Goal: Information Seeking & Learning: Learn about a topic

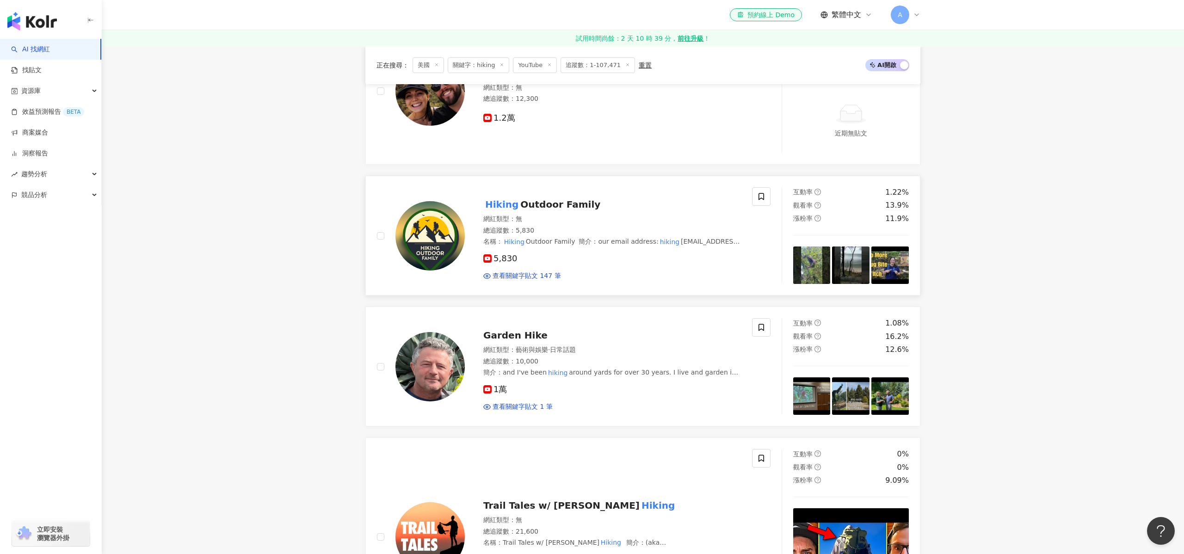
scroll to position [409, 0]
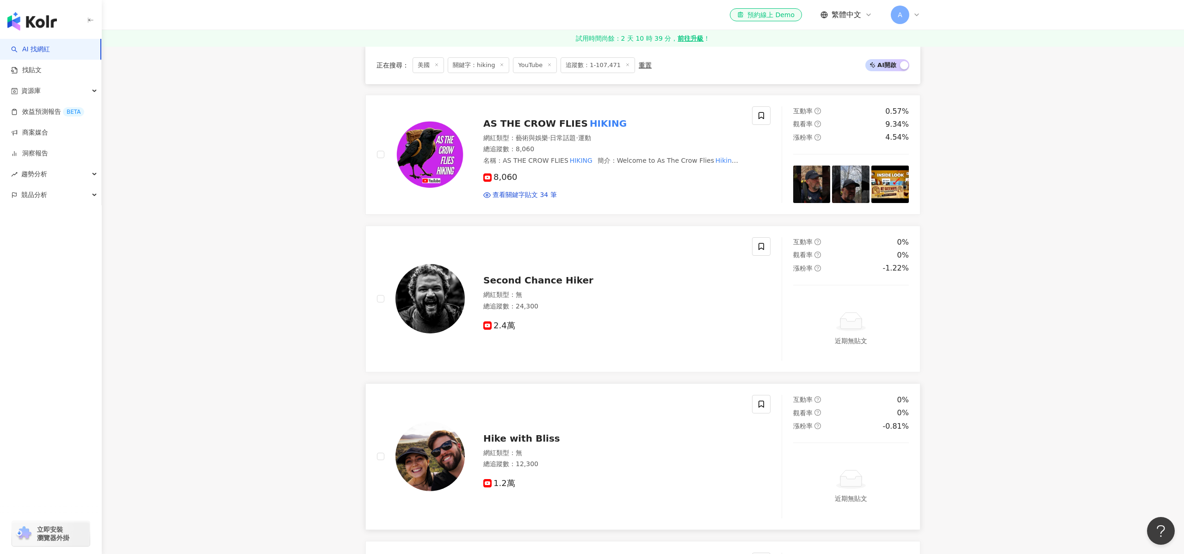
click at [529, 436] on span "Hike with Bliss" at bounding box center [521, 438] width 77 height 11
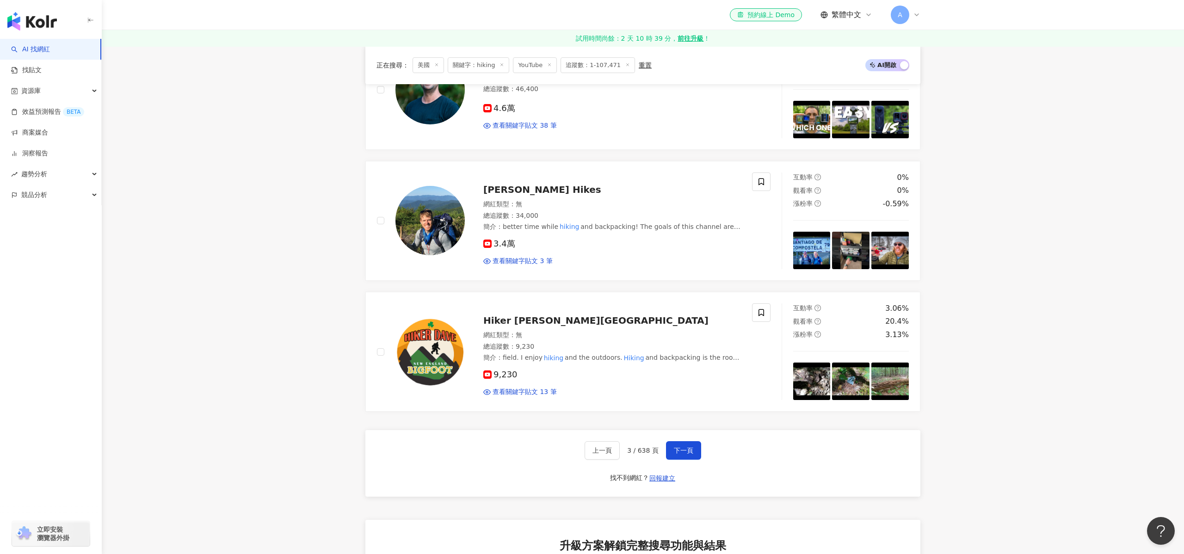
scroll to position [1821, 0]
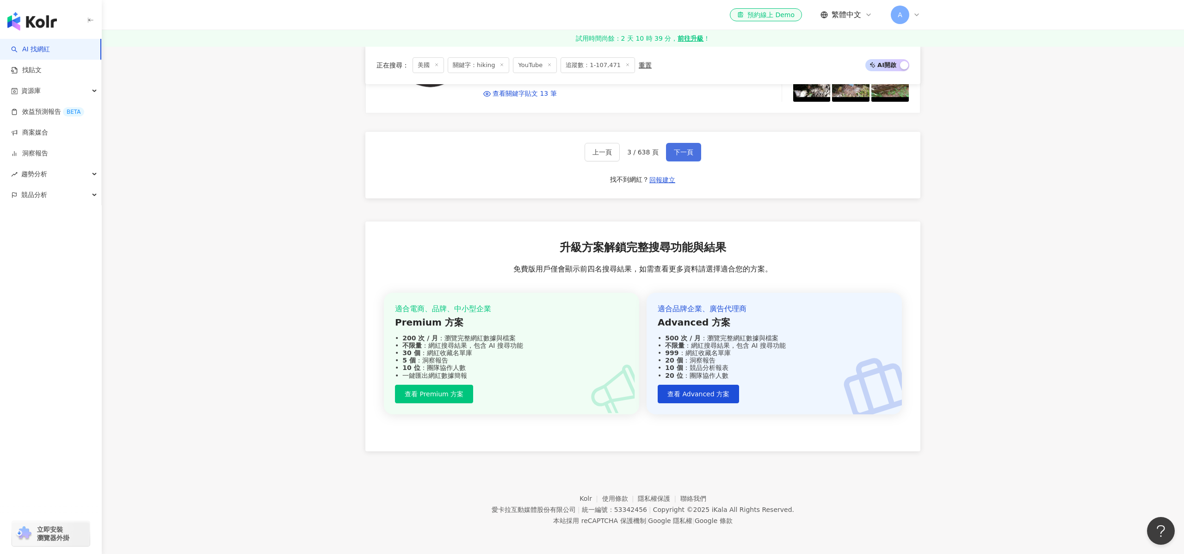
click at [677, 153] on span "下一頁" at bounding box center [683, 151] width 19 height 7
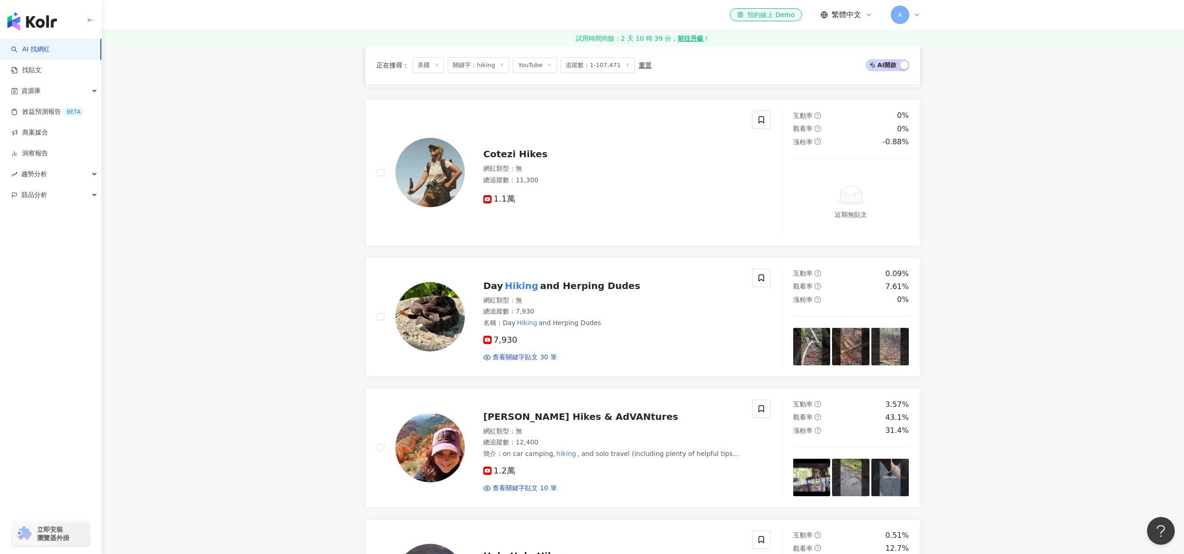
scroll to position [0, 0]
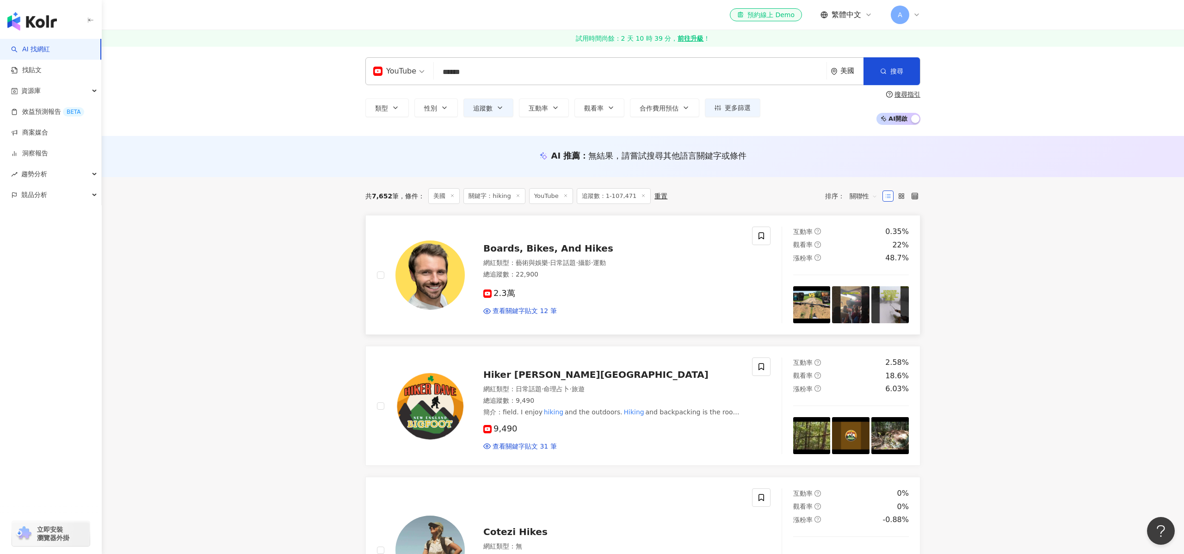
click at [497, 296] on span "2.3萬" at bounding box center [499, 294] width 32 height 10
click at [510, 419] on div "9,490 查看關鍵字貼文 31 筆" at bounding box center [612, 434] width 258 height 34
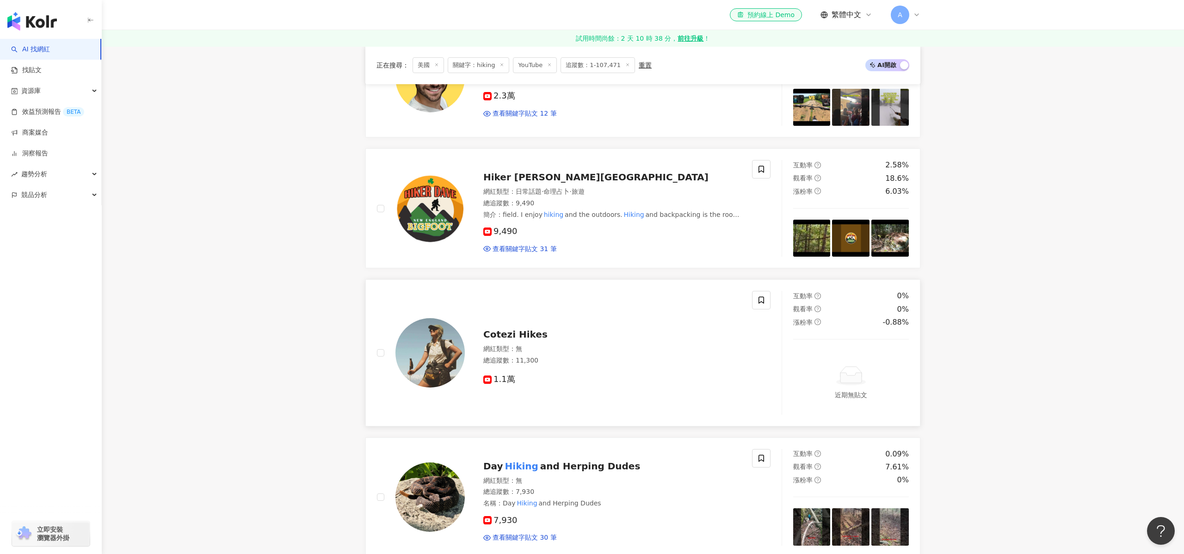
scroll to position [199, 0]
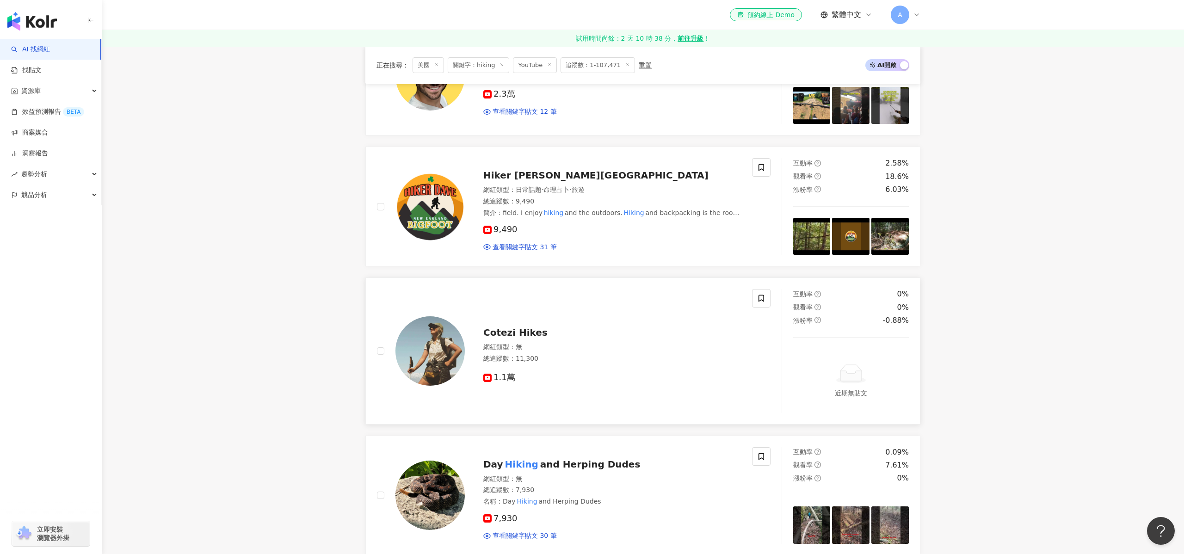
click at [525, 330] on span "Cotezi Hikes" at bounding box center [515, 332] width 64 height 11
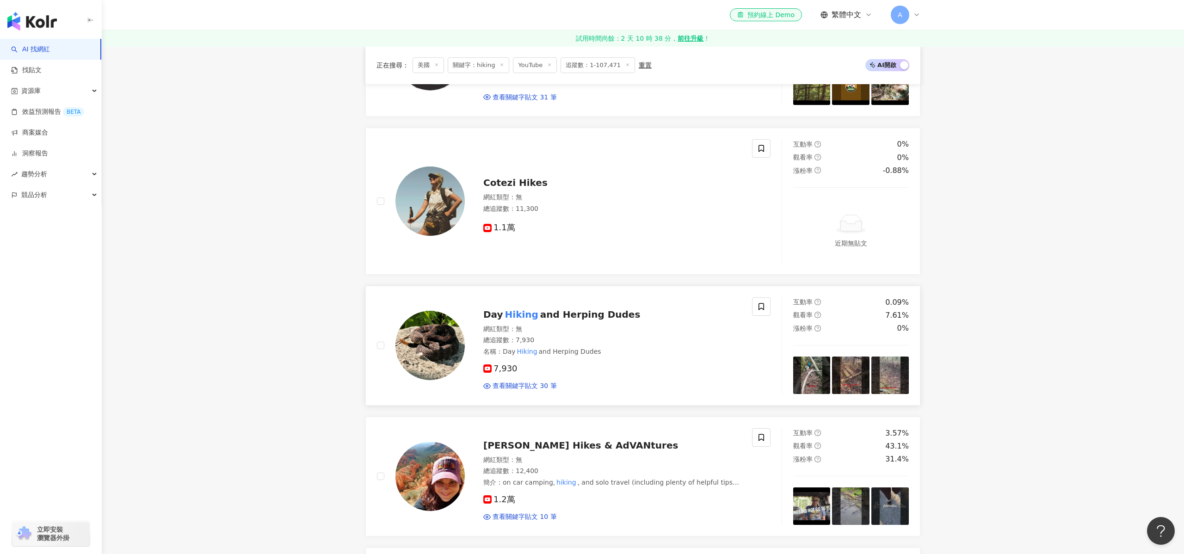
scroll to position [352, 0]
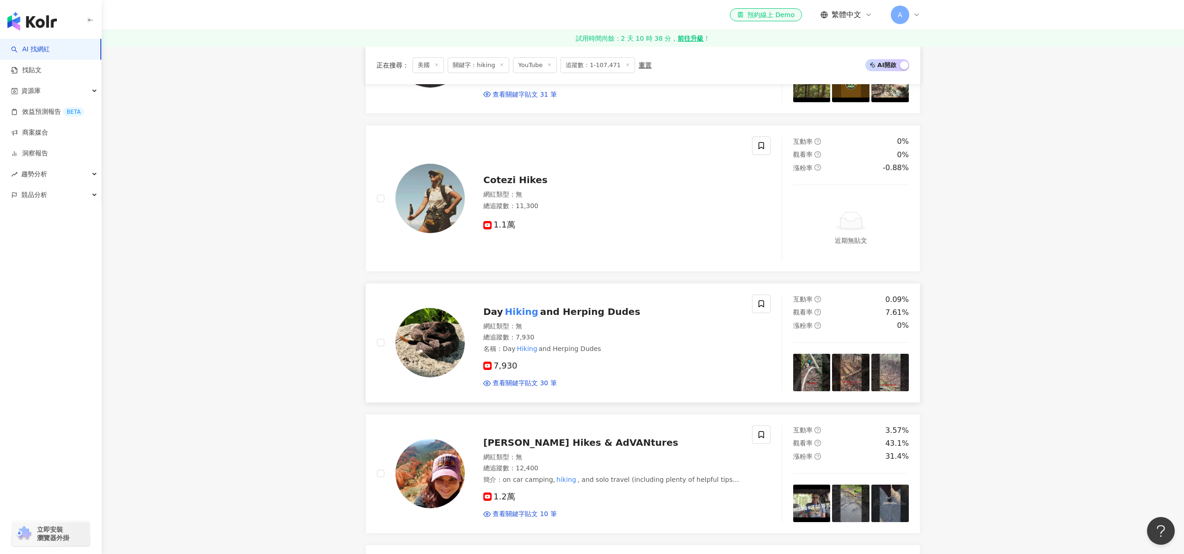
click at [554, 308] on span "and Herping Dudes" at bounding box center [590, 311] width 100 height 11
click at [569, 455] on div "網紅類型 ： 無" at bounding box center [612, 457] width 258 height 9
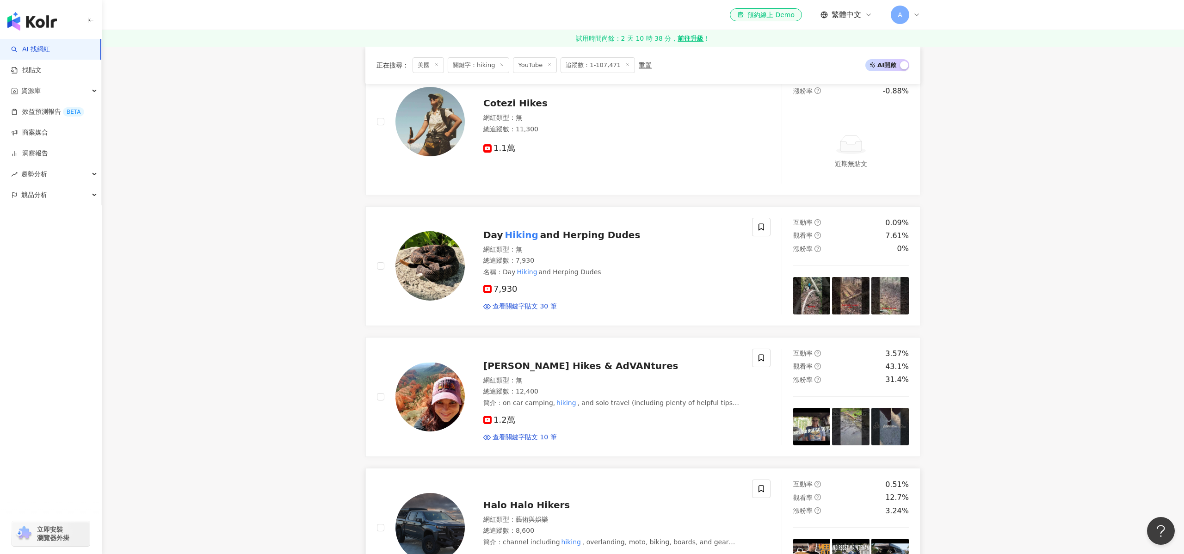
scroll to position [563, 0]
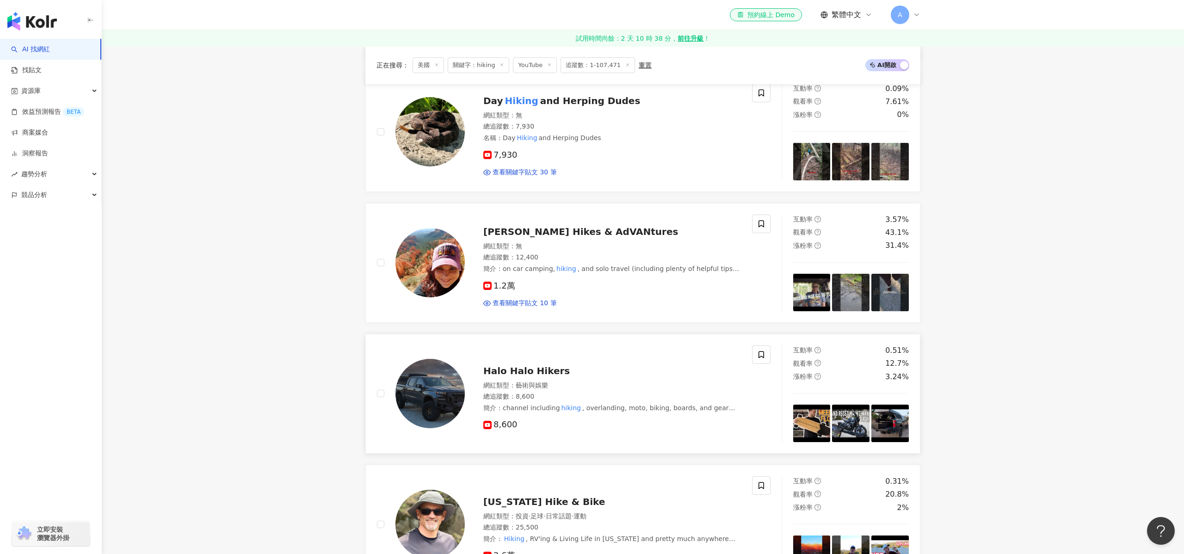
click at [519, 369] on span "Halo Halo Hikers" at bounding box center [526, 370] width 86 height 11
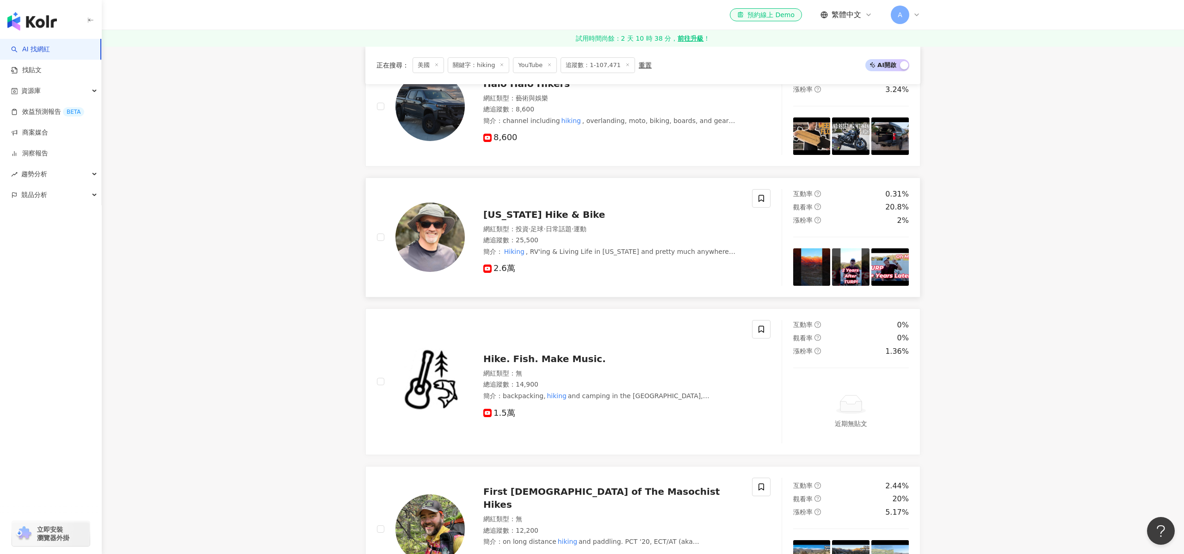
click at [442, 238] on img at bounding box center [429, 237] width 69 height 69
click at [509, 415] on span "1.5萬" at bounding box center [499, 413] width 32 height 10
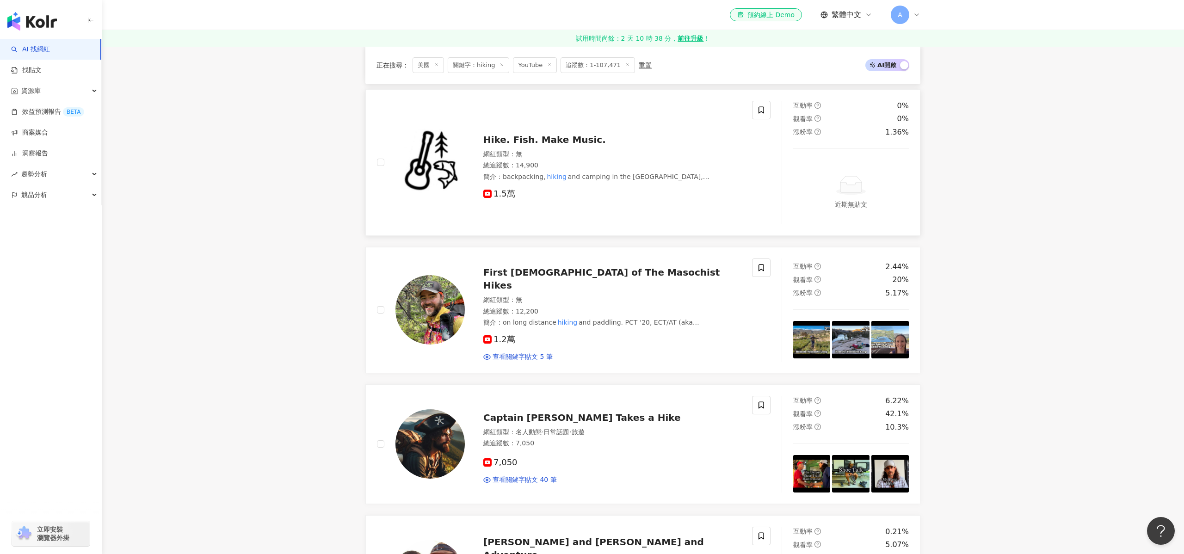
scroll to position [1167, 0]
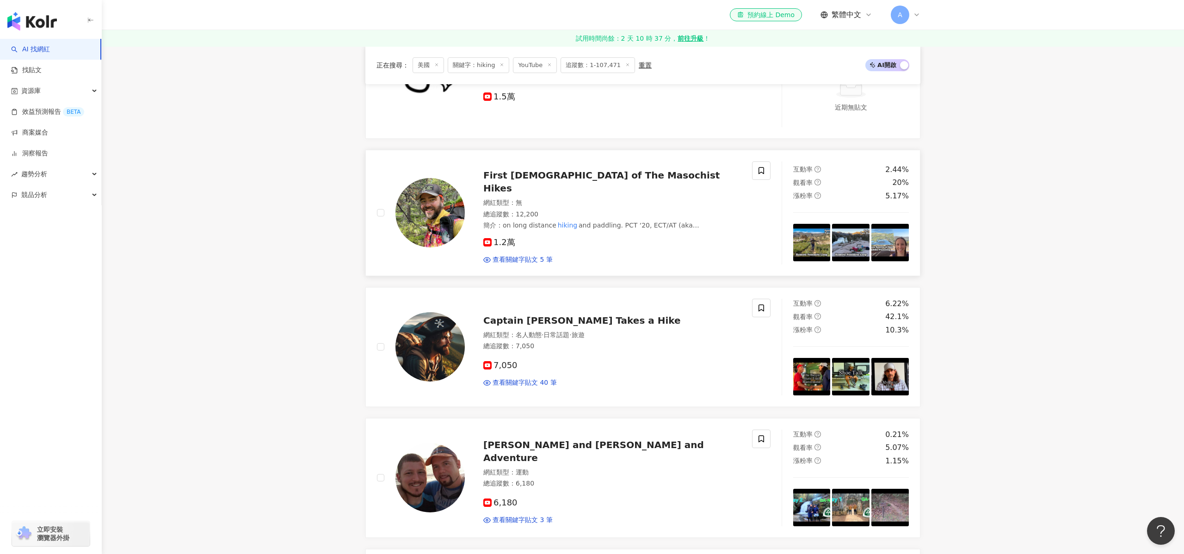
click at [451, 188] on img at bounding box center [429, 212] width 69 height 69
click at [542, 331] on span "·" at bounding box center [543, 334] width 2 height 7
click at [478, 468] on div "Matt and Eric Hike and Adventure 網紅類型 ： 運動 總追蹤數 ： 6,180 6,180 查看關鍵字貼文 3 筆" at bounding box center [603, 478] width 276 height 94
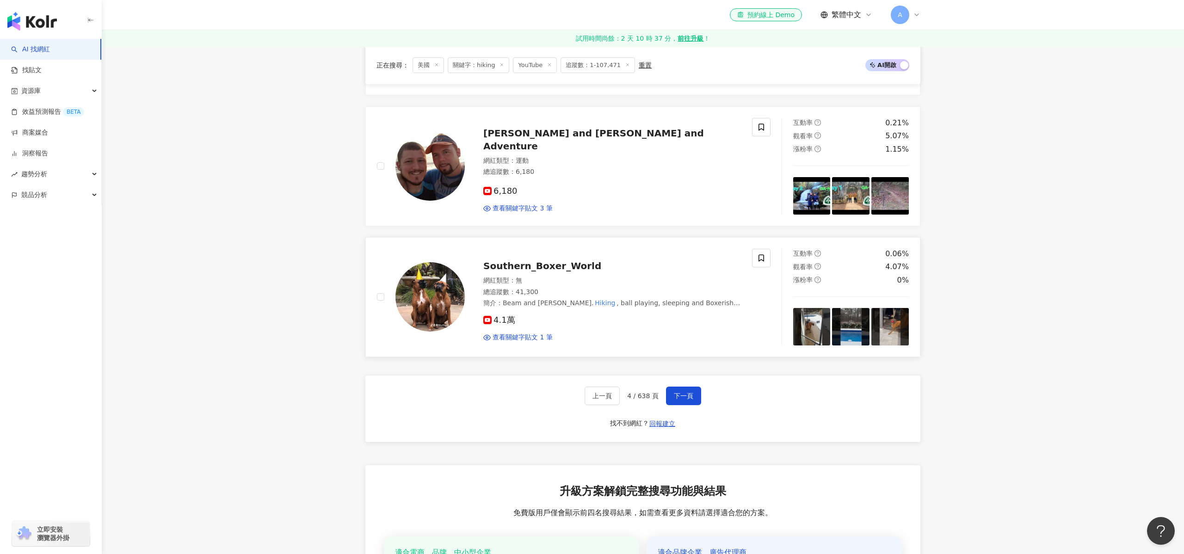
scroll to position [1486, 0]
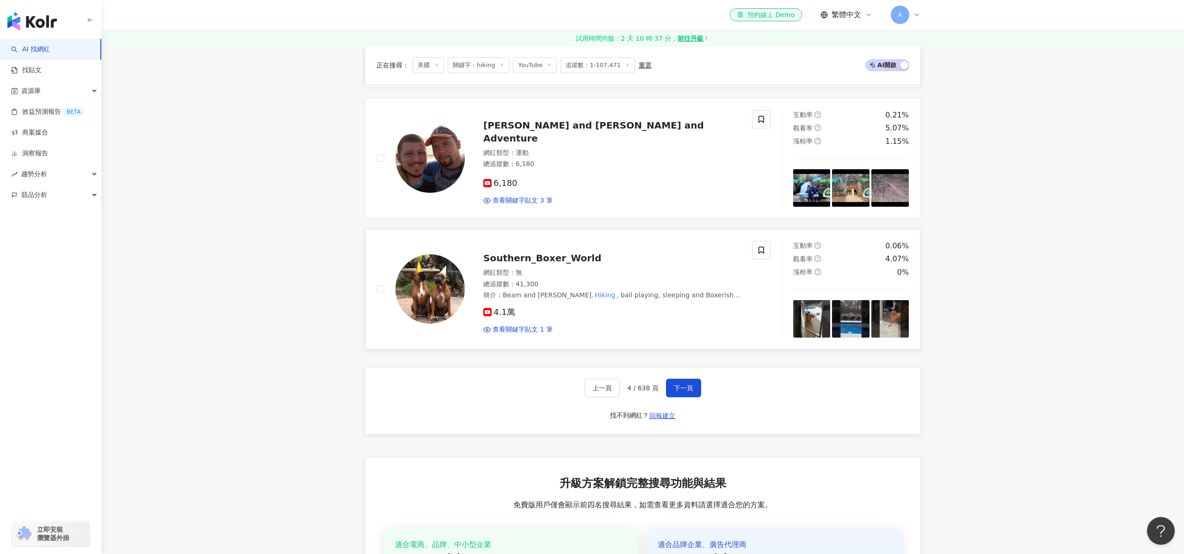
click at [572, 268] on div "網紅類型 ： 無" at bounding box center [612, 272] width 258 height 9
click at [686, 384] on span "下一頁" at bounding box center [683, 387] width 19 height 7
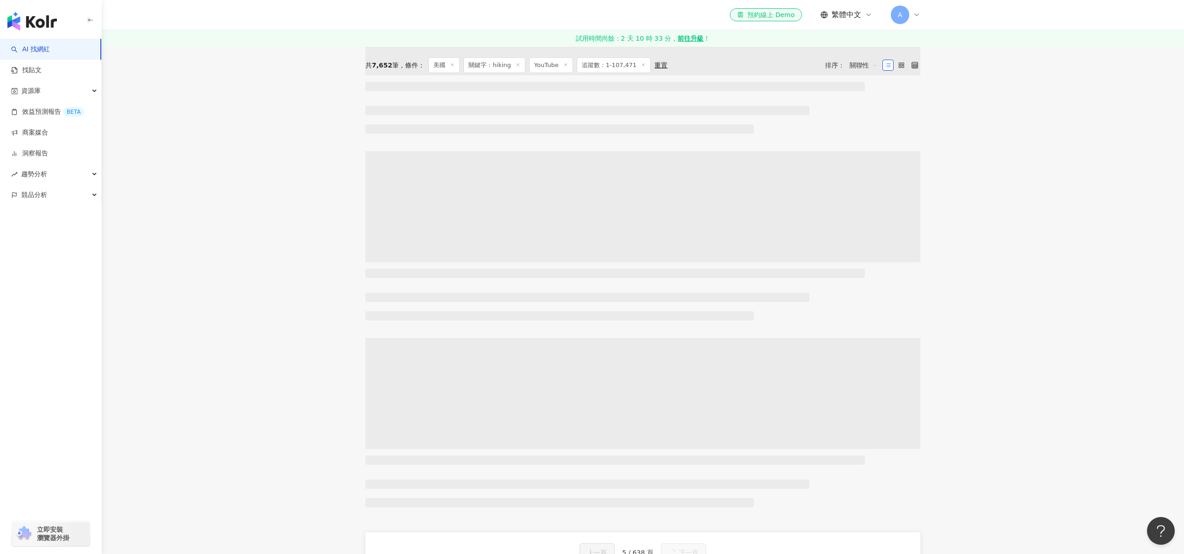
scroll to position [0, 0]
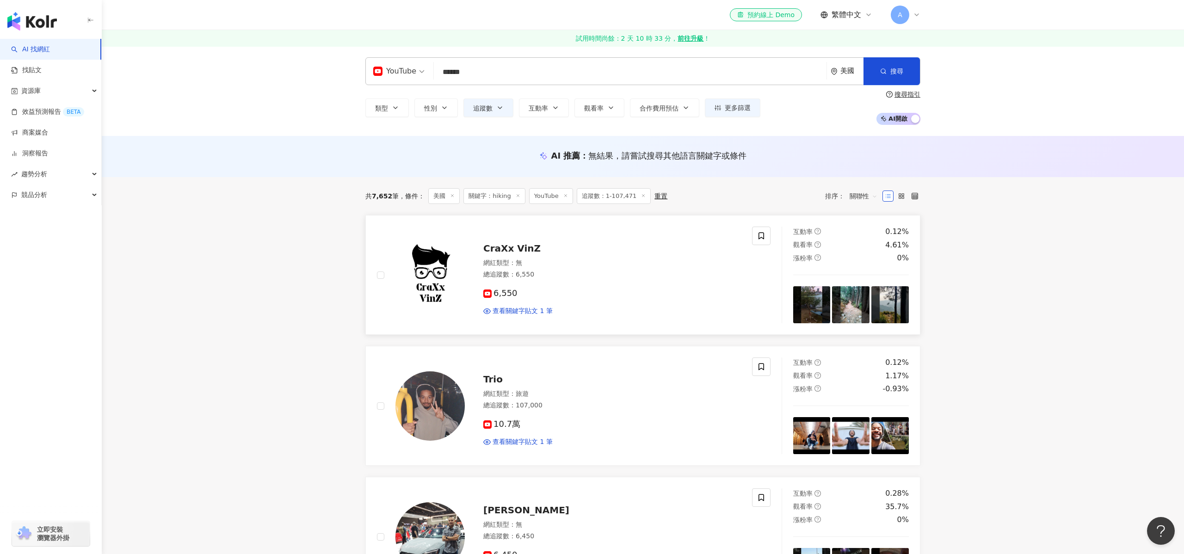
click at [531, 247] on span "CraXx VinZ" at bounding box center [511, 248] width 57 height 11
click at [488, 383] on span "Trio" at bounding box center [492, 379] width 19 height 11
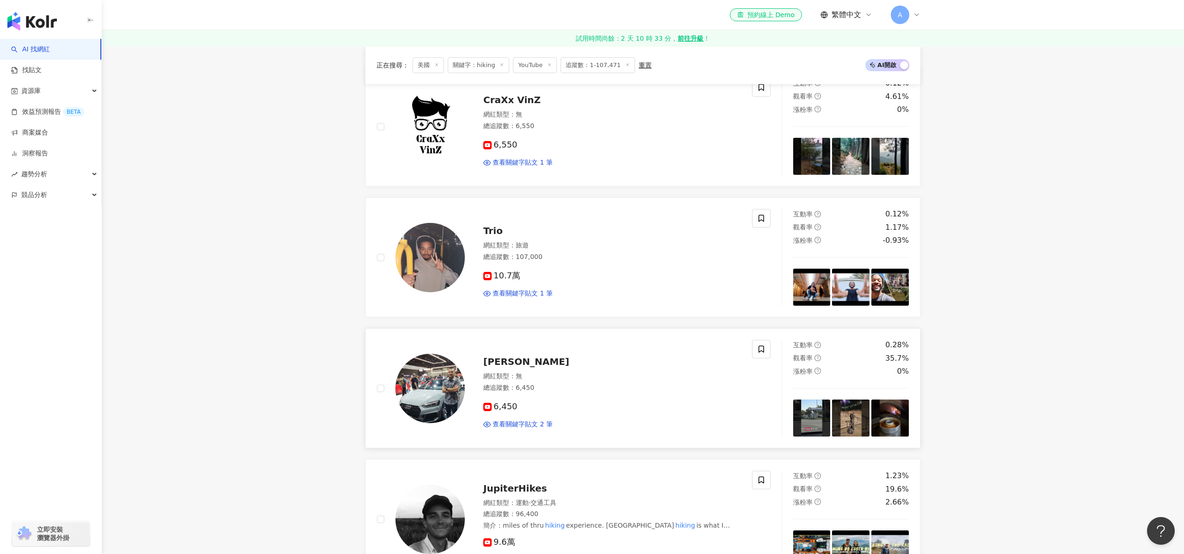
scroll to position [154, 0]
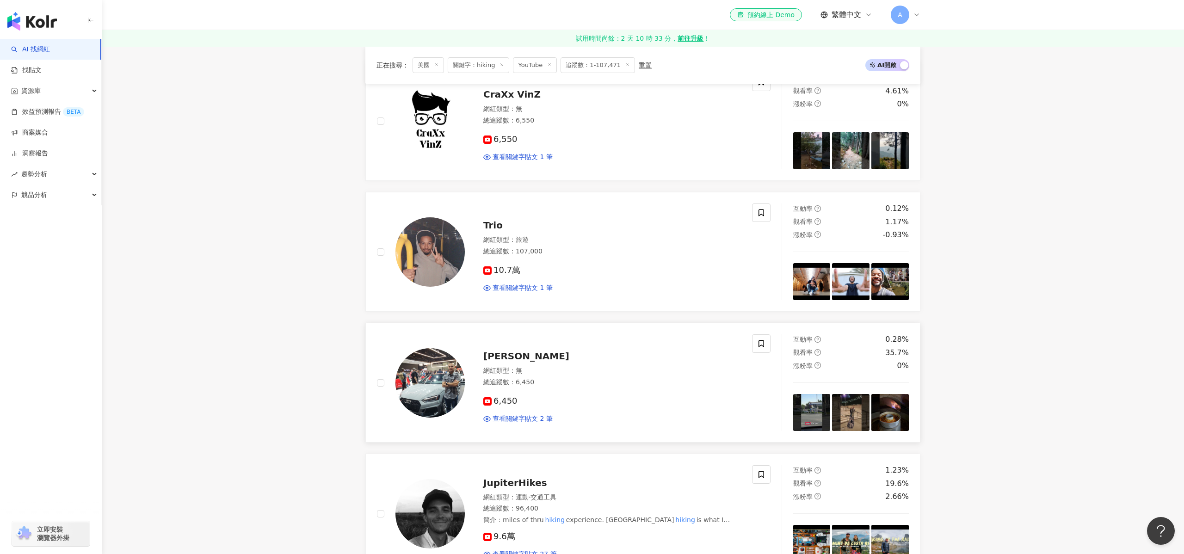
click at [427, 358] on img at bounding box center [429, 382] width 69 height 69
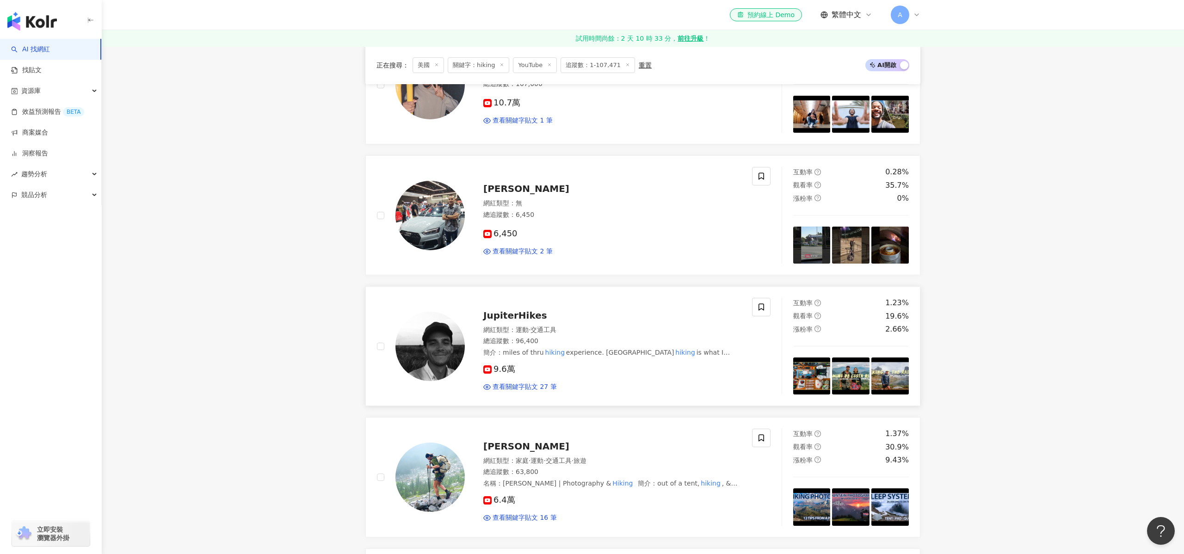
scroll to position [340, 0]
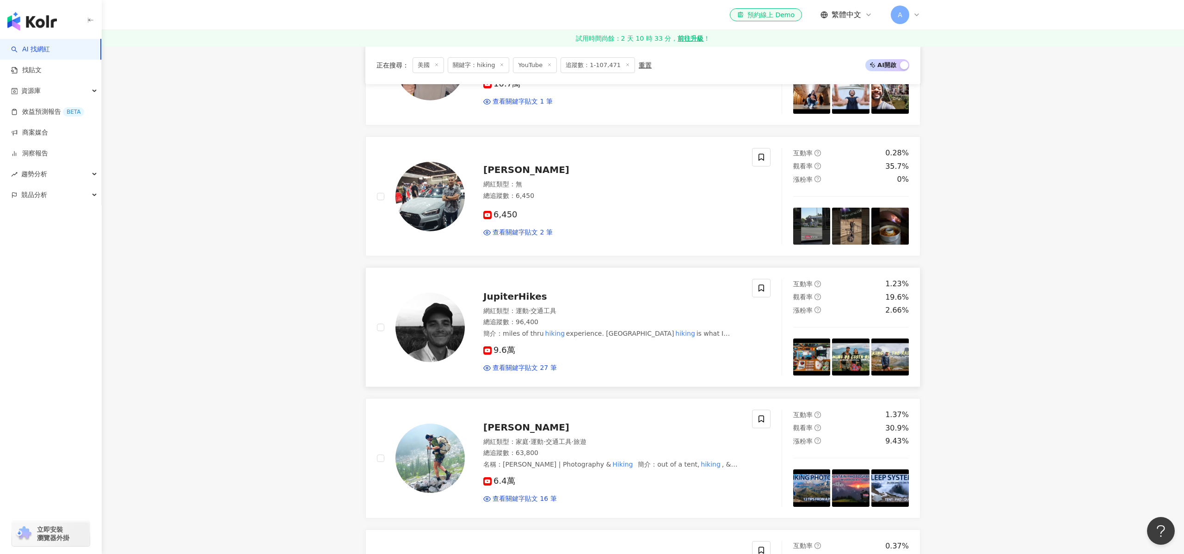
click at [455, 330] on img at bounding box center [429, 327] width 69 height 69
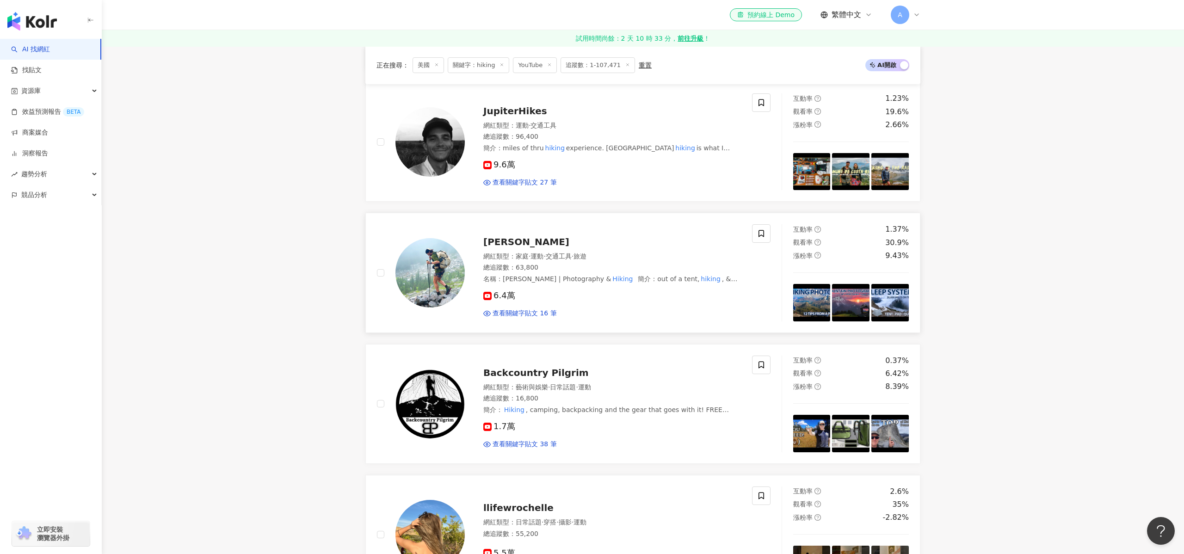
scroll to position [527, 0]
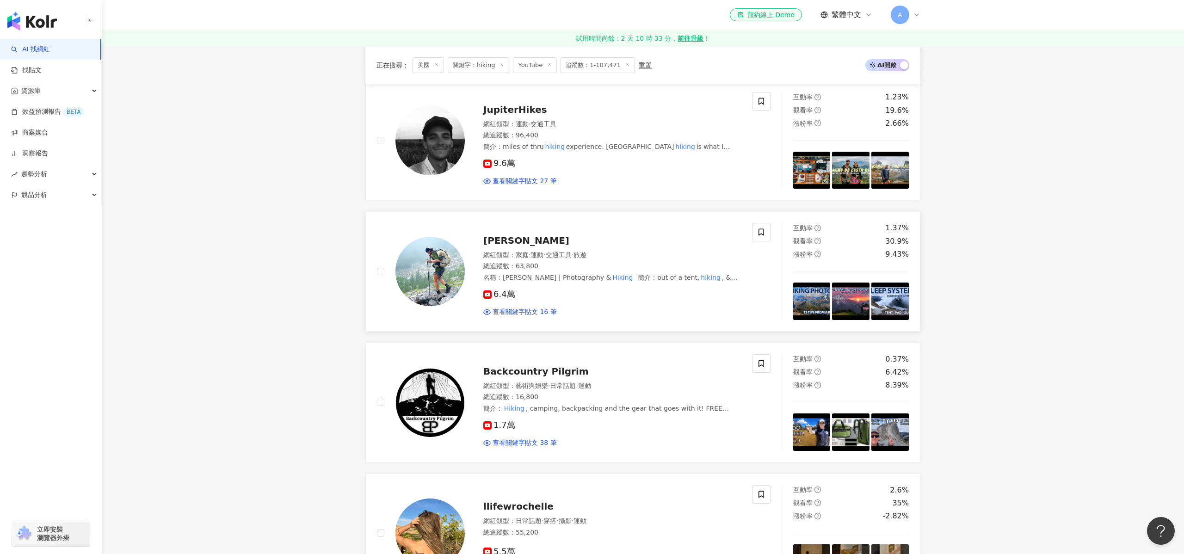
click at [446, 257] on img at bounding box center [429, 271] width 69 height 69
click at [442, 410] on img at bounding box center [429, 402] width 69 height 69
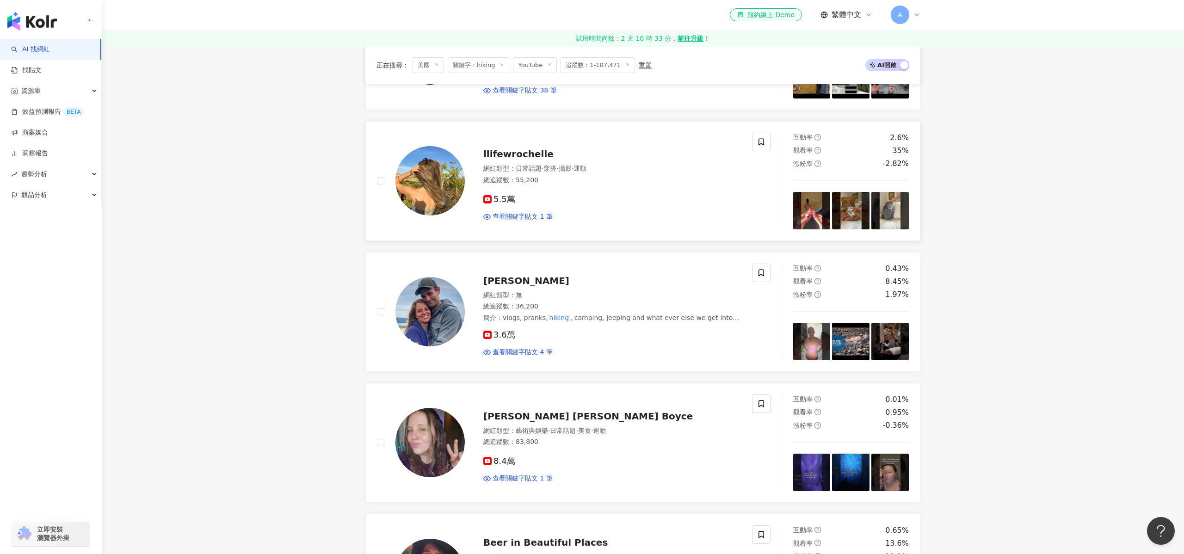
click at [455, 193] on img at bounding box center [429, 180] width 69 height 69
click at [442, 318] on img at bounding box center [429, 311] width 69 height 69
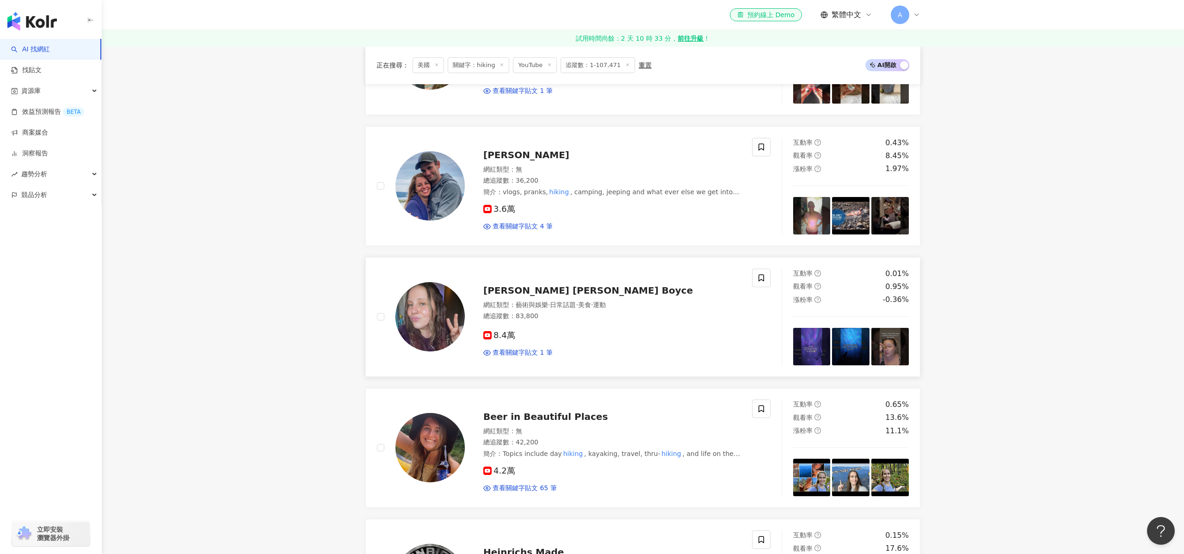
scroll to position [1047, 0]
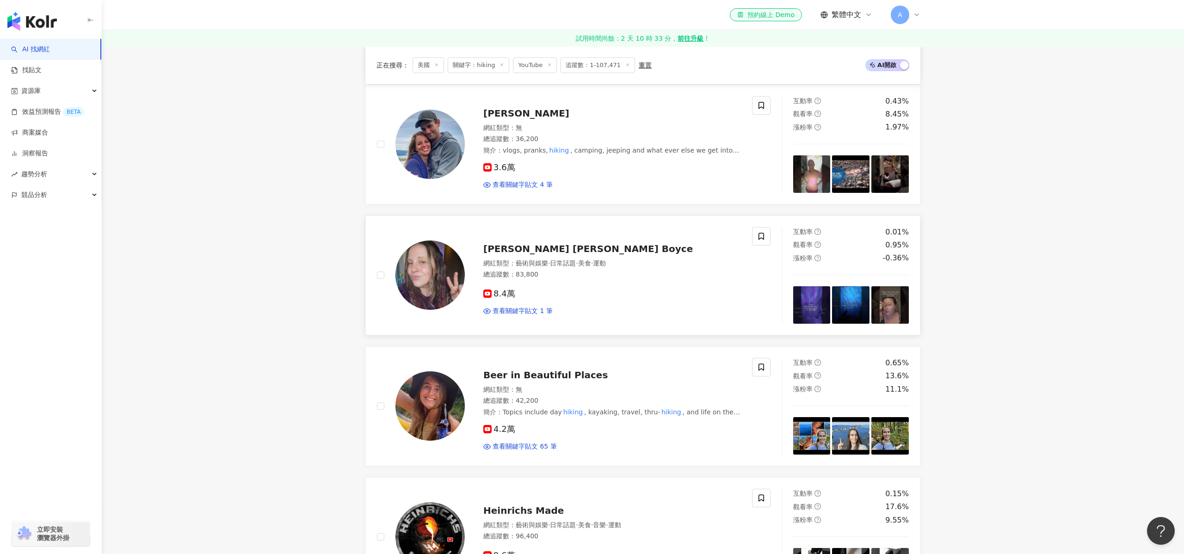
click at [434, 264] on img at bounding box center [429, 275] width 69 height 69
click at [433, 428] on img at bounding box center [429, 405] width 69 height 69
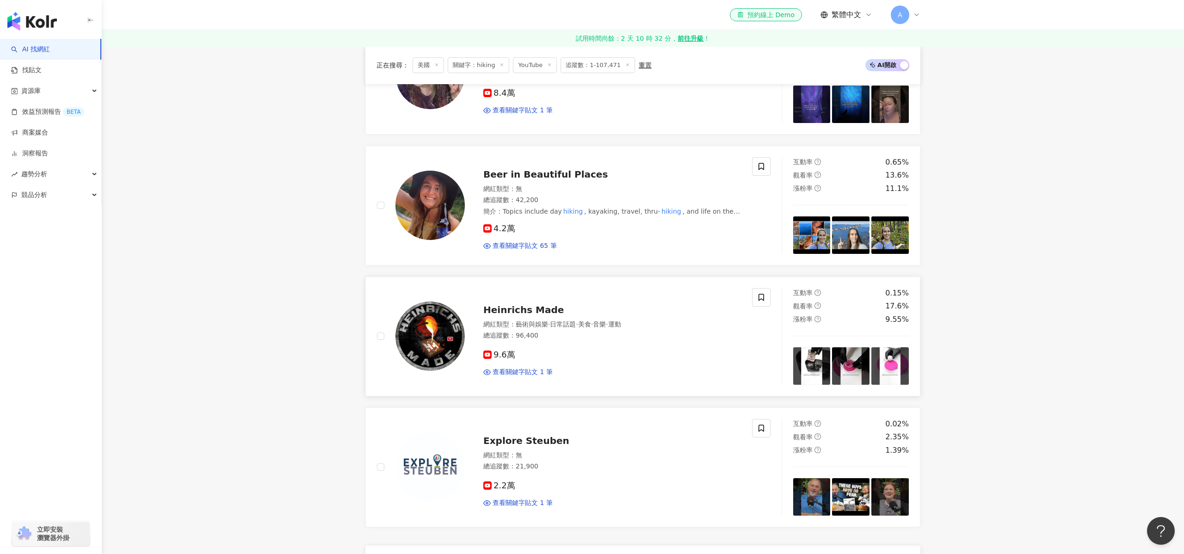
click at [435, 340] on img at bounding box center [429, 336] width 69 height 69
click at [429, 452] on img at bounding box center [429, 466] width 69 height 69
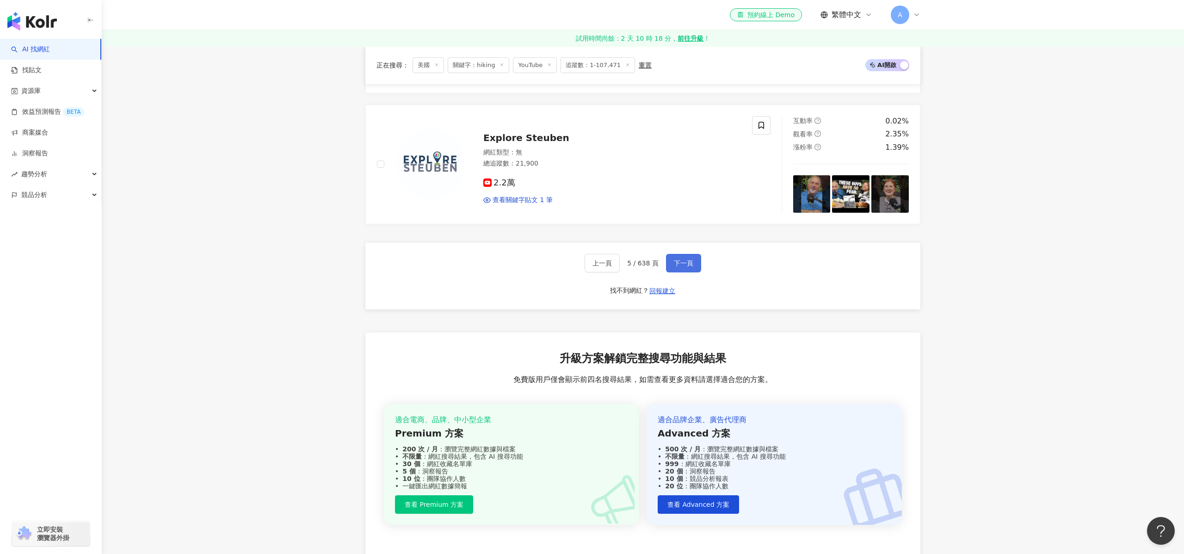
click at [684, 269] on button "下一頁" at bounding box center [683, 263] width 35 height 19
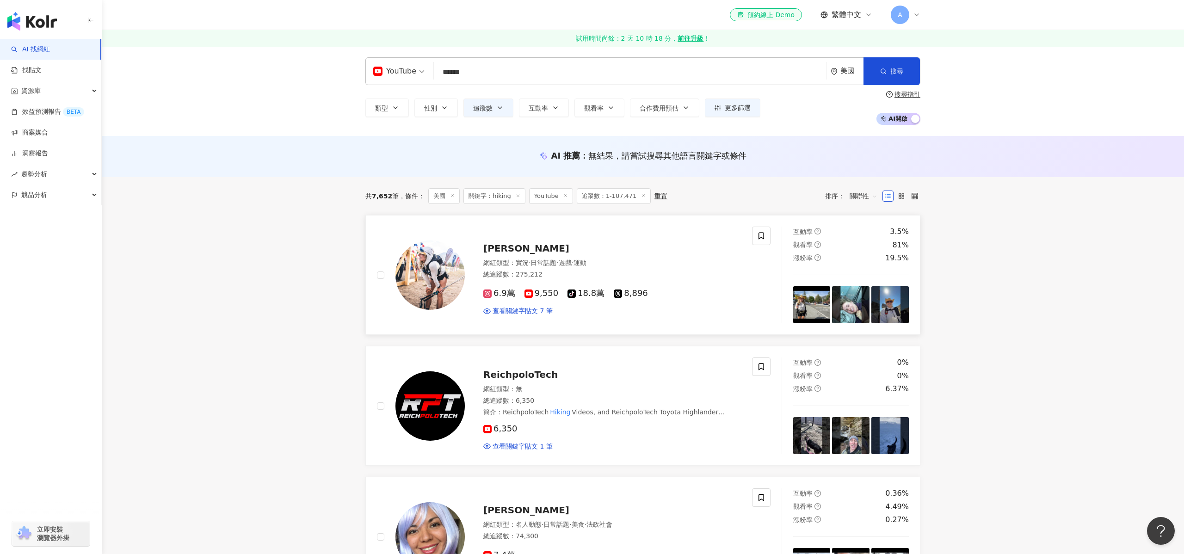
scroll to position [1, 0]
click at [535, 246] on span "Mak Smith Regan" at bounding box center [526, 247] width 86 height 11
click at [534, 376] on span "ReichpoloTech" at bounding box center [520, 373] width 74 height 11
click at [521, 511] on span "Sara Pelucas" at bounding box center [526, 509] width 86 height 11
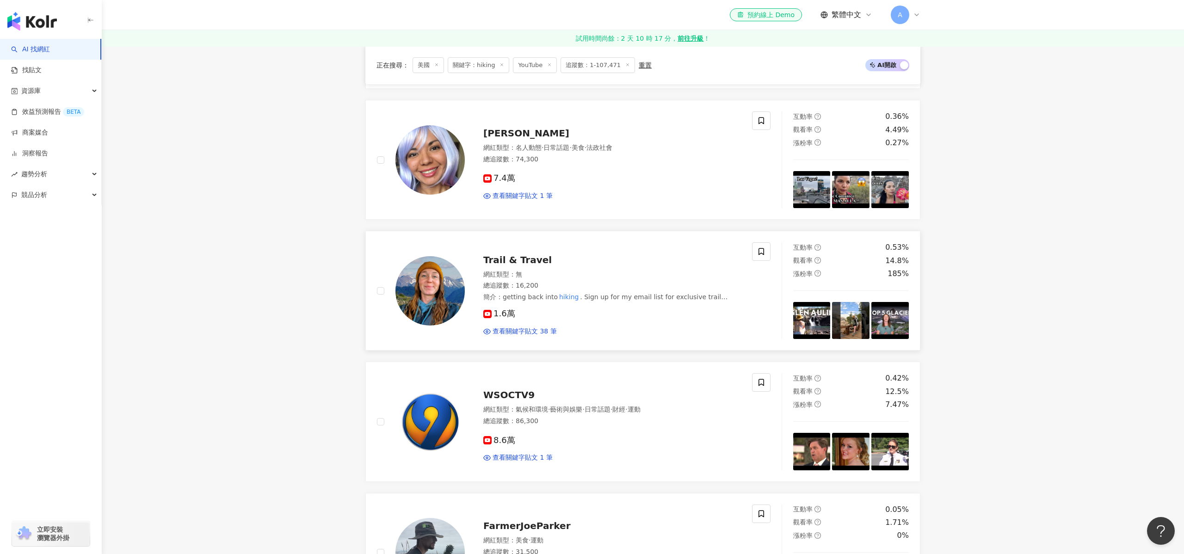
click at [511, 262] on span "Trail & Travel" at bounding box center [517, 259] width 68 height 11
click at [488, 402] on div "WSOCTV9 網紅類型 ： 氣候和環境 · 藝術與娛樂 · 日常話題 · 財經 · 運動 總追蹤數 ： 86,300 8.6萬 查看關鍵字貼文 1 筆" at bounding box center [603, 421] width 276 height 81
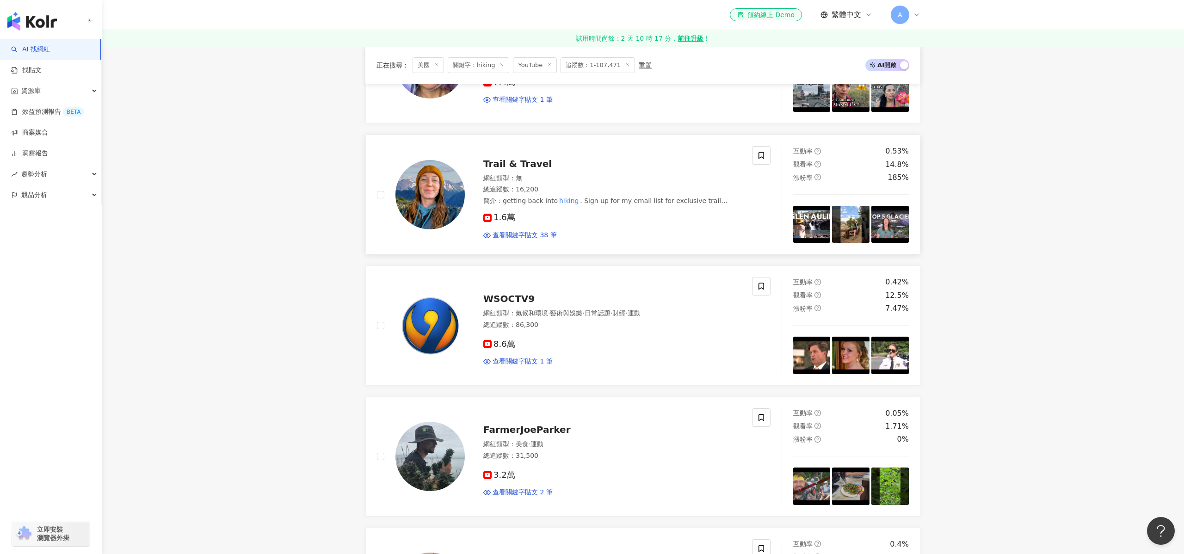
scroll to position [677, 0]
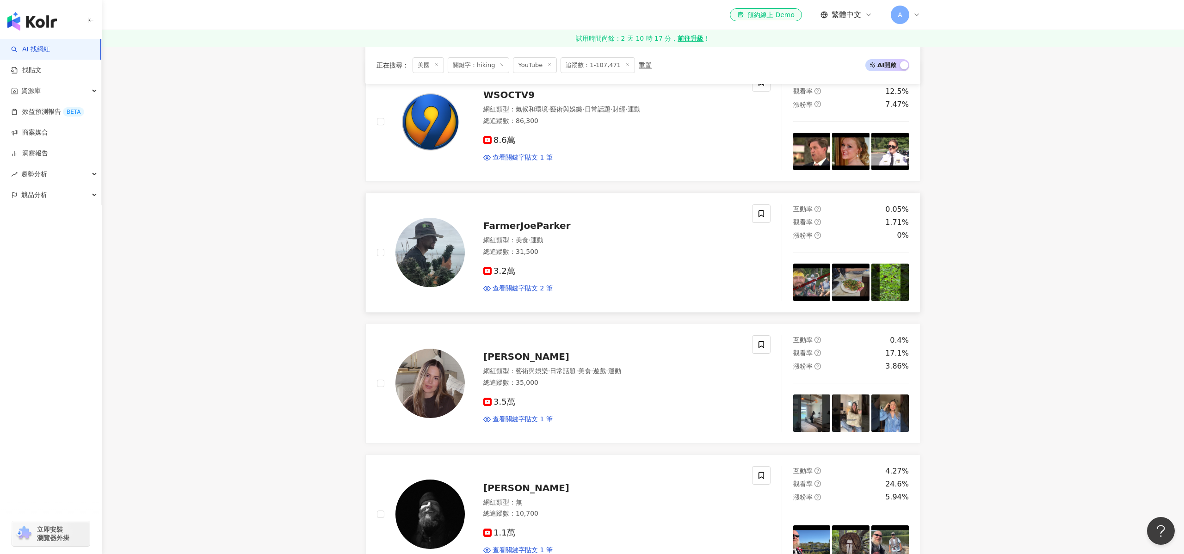
click at [513, 220] on div "FarmerJoeParker" at bounding box center [612, 225] width 258 height 13
click at [545, 360] on span "Fabiana Houtmann" at bounding box center [526, 356] width 86 height 11
click at [524, 480] on div "Craig Mains 網紅類型 ： 無 總追蹤數 ： 10,700 1.1萬 查看關鍵字貼文 1 筆" at bounding box center [603, 514] width 276 height 81
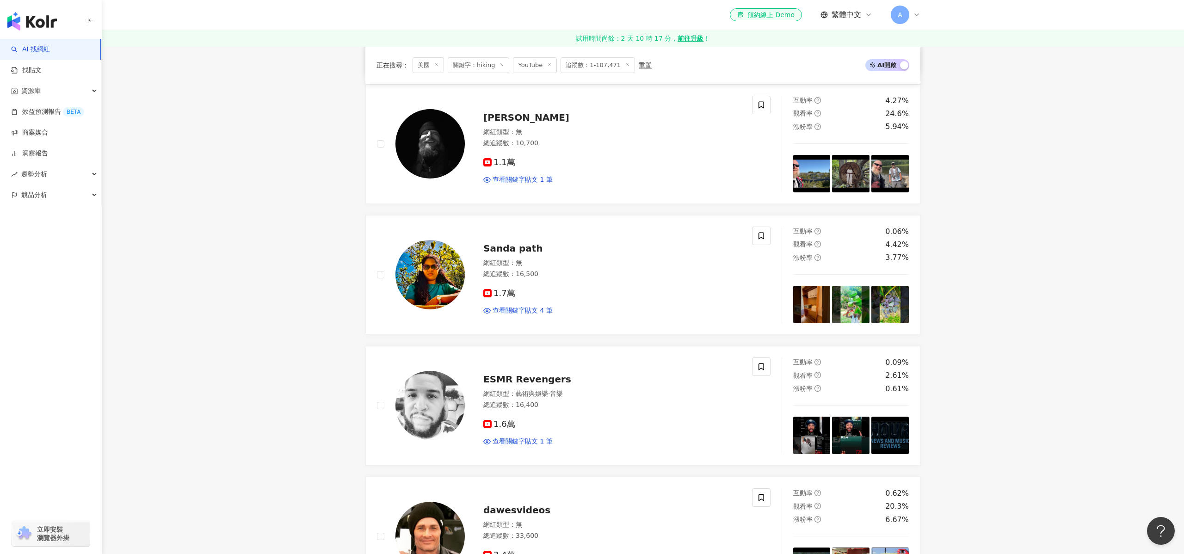
scroll to position [1117, 0]
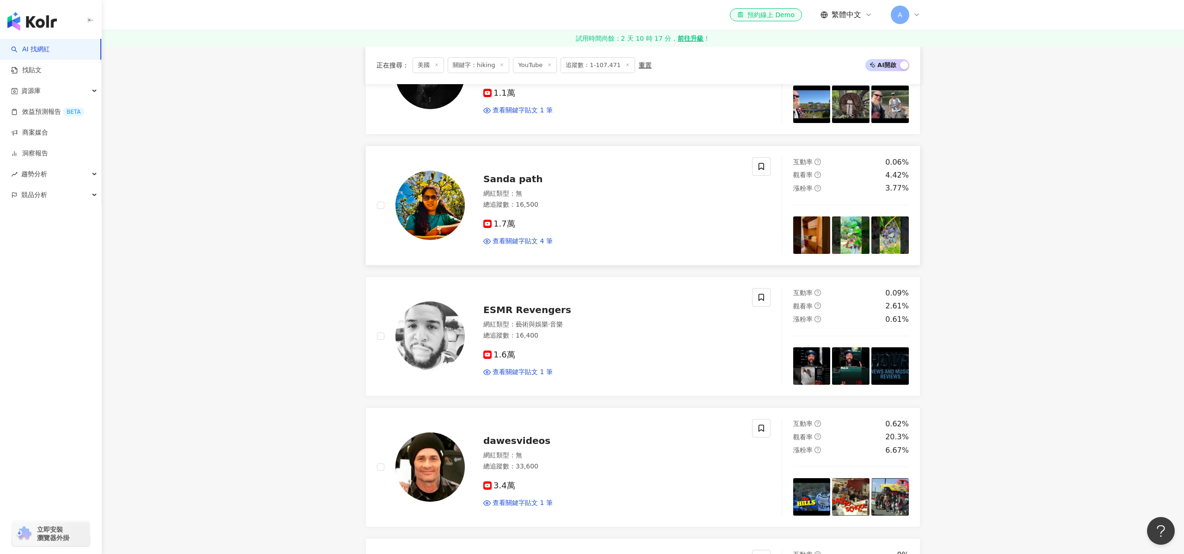
click at [536, 192] on div "網紅類型 ： 無" at bounding box center [612, 193] width 258 height 9
click at [535, 314] on span "ESMR Revengers" at bounding box center [527, 309] width 88 height 11
click at [525, 462] on div "總追蹤數 ： 33,600" at bounding box center [612, 466] width 258 height 9
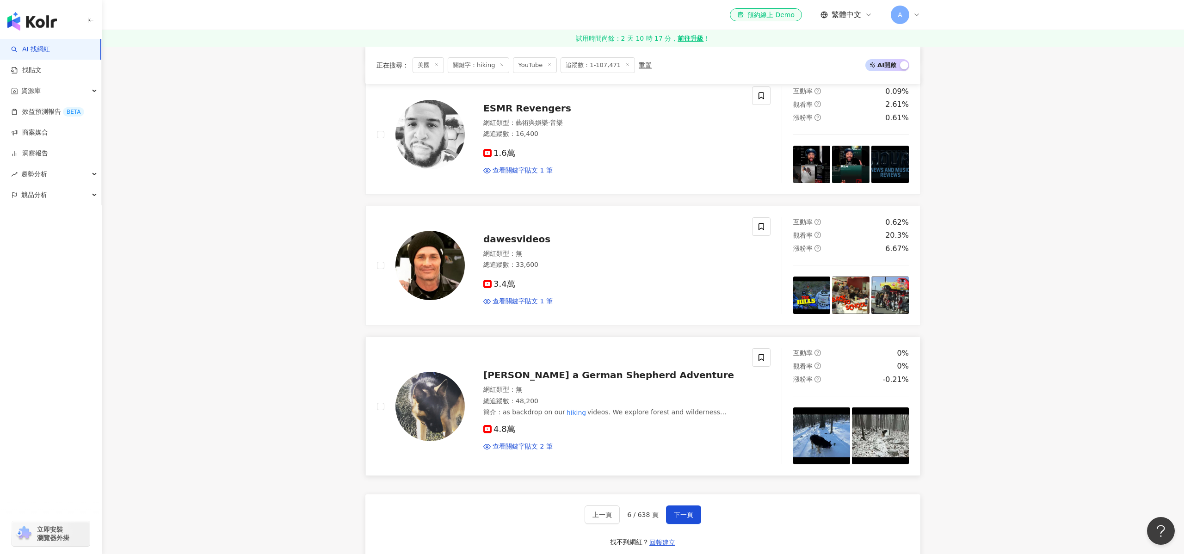
click at [565, 381] on div "[PERSON_NAME] a German Shepherd Adventure" at bounding box center [612, 375] width 258 height 13
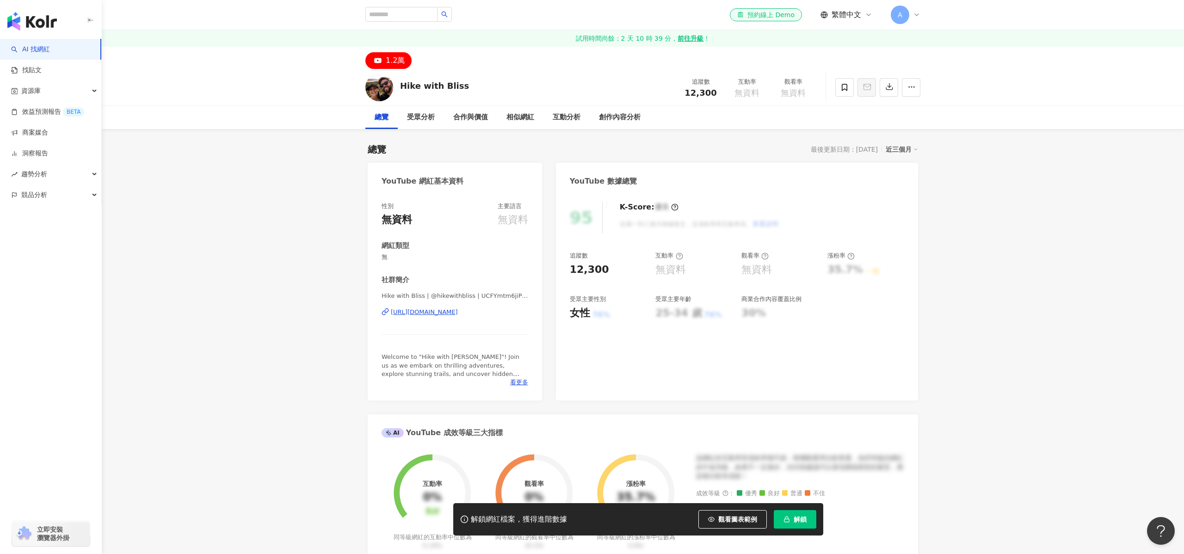
click at [458, 313] on div "https://www.youtube.com/channel/UCFYmtm6jiPYIV0II_YZCZ4g" at bounding box center [424, 312] width 67 height 8
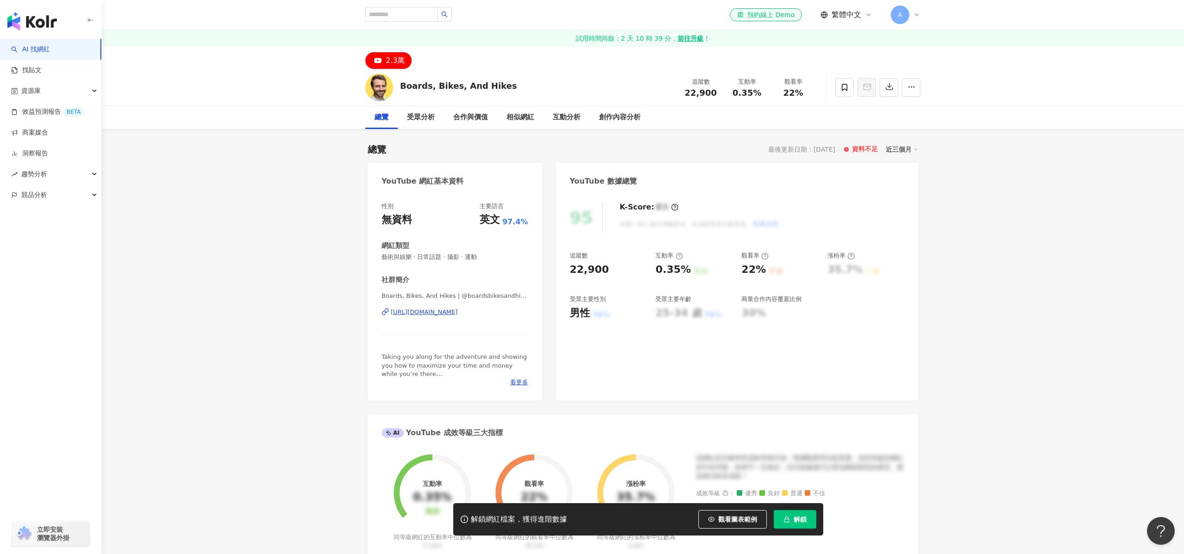
click at [458, 309] on div "https://www.youtube.com/channel/UC1z-gUuii-DiEaWGfaP_5jg" at bounding box center [424, 312] width 67 height 8
click at [483, 307] on div "Hiker Dave N.E. Bigfoot | @hikerdaven.e.bigfoot9443 | UCEqLZCcXMY3CQn58IO24g4g …" at bounding box center [455, 319] width 147 height 54
click at [458, 312] on div "https://www.youtube.com/channel/UCEqLZCcXMY3CQn58IO24g4g" at bounding box center [424, 312] width 67 height 8
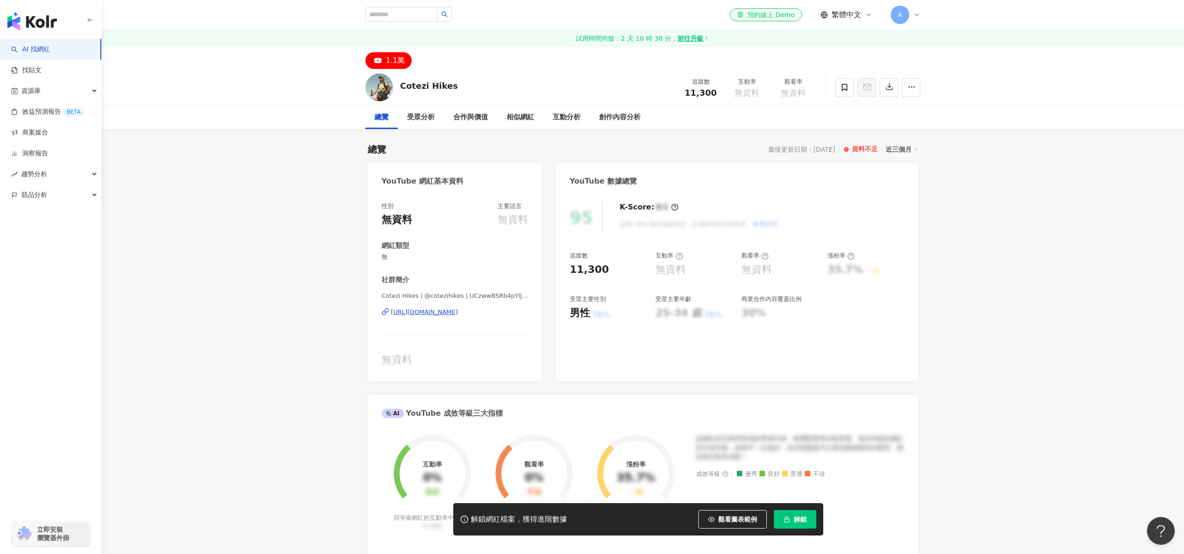
click at [457, 313] on div "https://www.youtube.com/channel/UCzwwBSRb4pYlJ4DIVh_Am2A" at bounding box center [424, 312] width 67 height 8
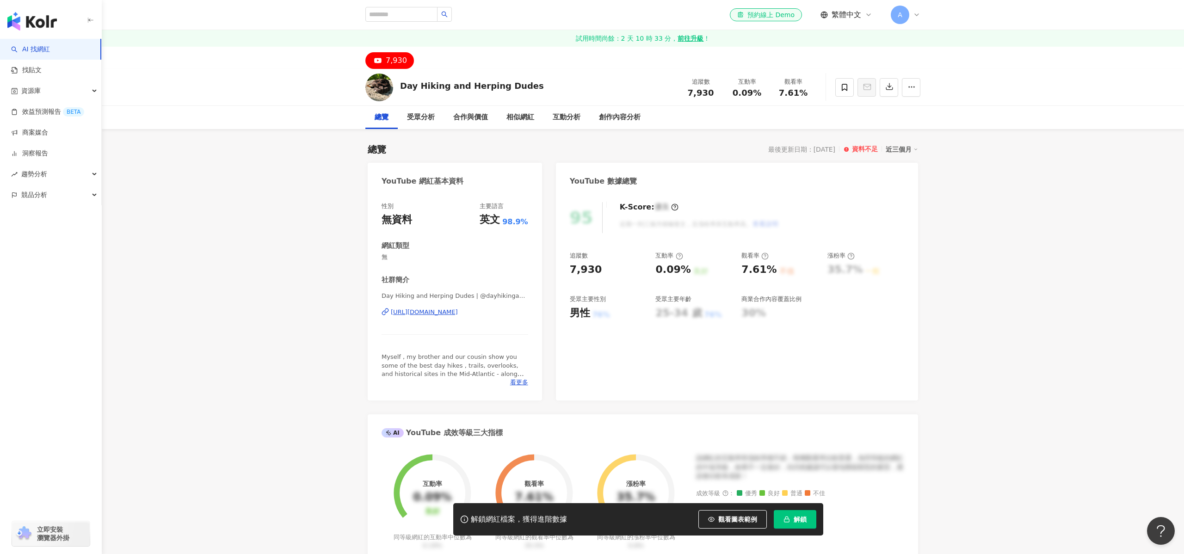
click at [512, 316] on div "Day Hiking and Herping Dudes | @dayhikingandherpingdudes | UCqU4M56f61WRkMRZaBR…" at bounding box center [455, 319] width 147 height 54
click at [458, 311] on div "https://www.youtube.com/channel/UCqU4M56f61WRkMRZaBROaIw" at bounding box center [424, 312] width 67 height 8
click at [458, 311] on div "[URL][DOMAIN_NAME]" at bounding box center [424, 312] width 67 height 8
click at [458, 312] on div "https://www.youtube.com/channel/UC6_swyzkMrcqbid0lGU1SLw" at bounding box center [424, 312] width 67 height 8
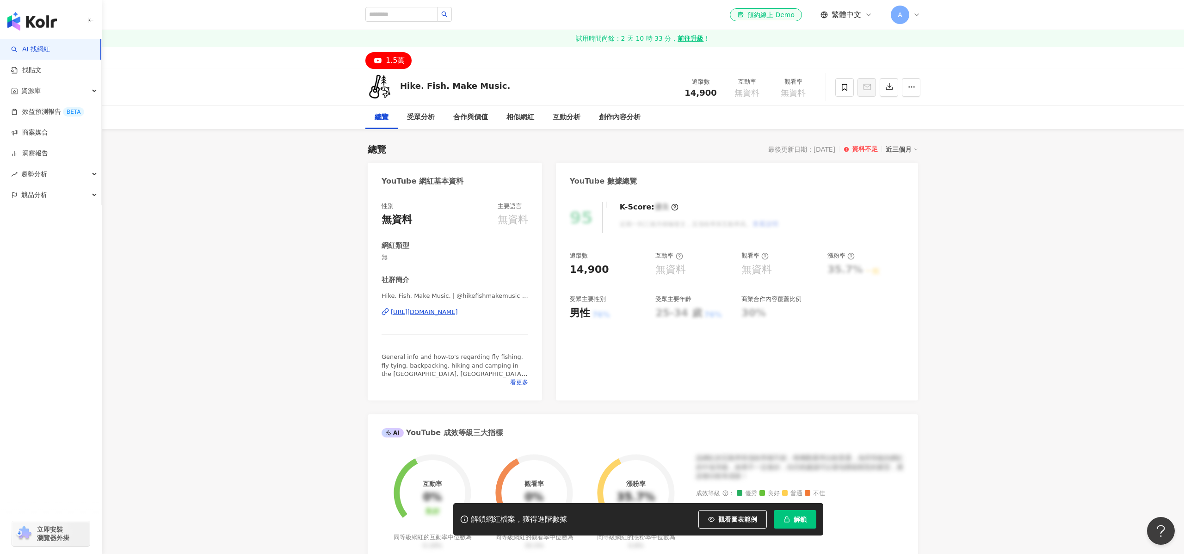
click at [458, 314] on div "[URL][DOMAIN_NAME]" at bounding box center [424, 312] width 67 height 8
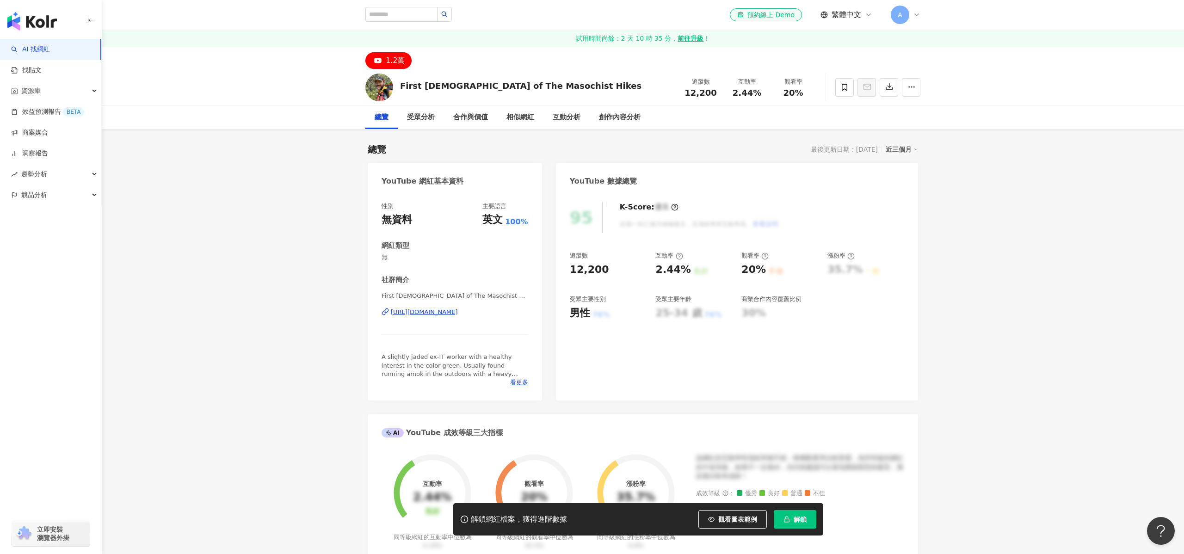
click at [451, 309] on div "https://www.youtube.com/channel/UCDzakH-3VsN9B3O8McsAMRQ" at bounding box center [424, 312] width 67 height 8
click at [421, 307] on div "Captain [PERSON_NAME] Takes a Hike | @trippinsober | UCyM0Cgs2R38m5cpwOlfdYOw […" at bounding box center [455, 319] width 147 height 54
click at [415, 314] on div "https://www.youtube.com/channel/UCyM0Cgs2R38m5cpwOlfdYOw" at bounding box center [424, 312] width 67 height 8
click at [431, 311] on div "https://www.youtube.com/channel/UC08DWnuxQQaxvZaMX1LkhCw" at bounding box center [424, 312] width 67 height 8
click at [449, 312] on div "[URL][DOMAIN_NAME]" at bounding box center [424, 312] width 67 height 8
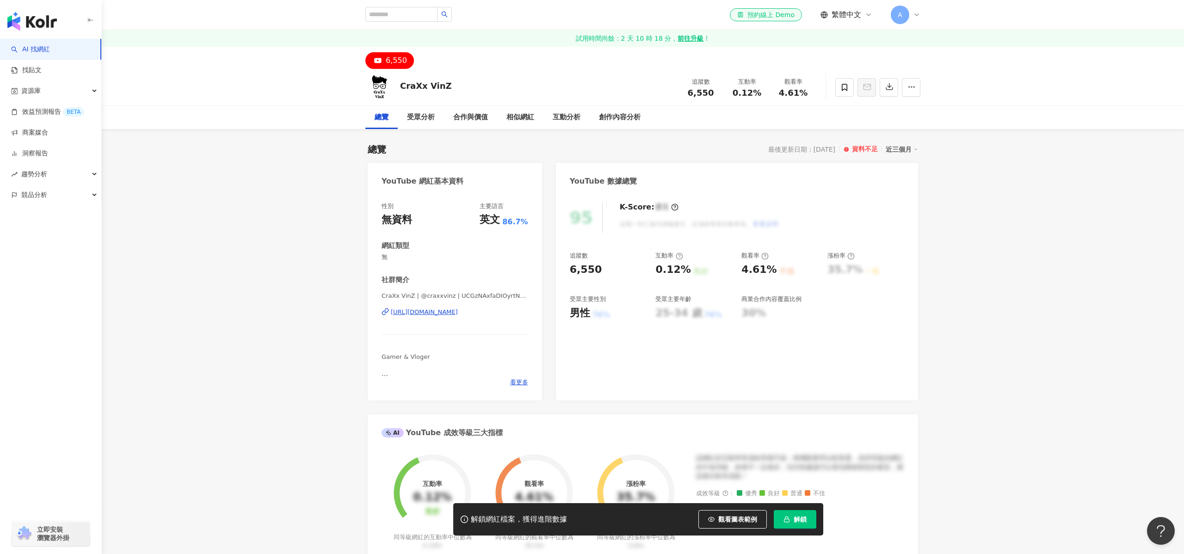
click at [444, 311] on div "https://www.youtube.com/channel/UCGzNAxfaDIOyrtN4pfpWkug" at bounding box center [424, 312] width 67 height 8
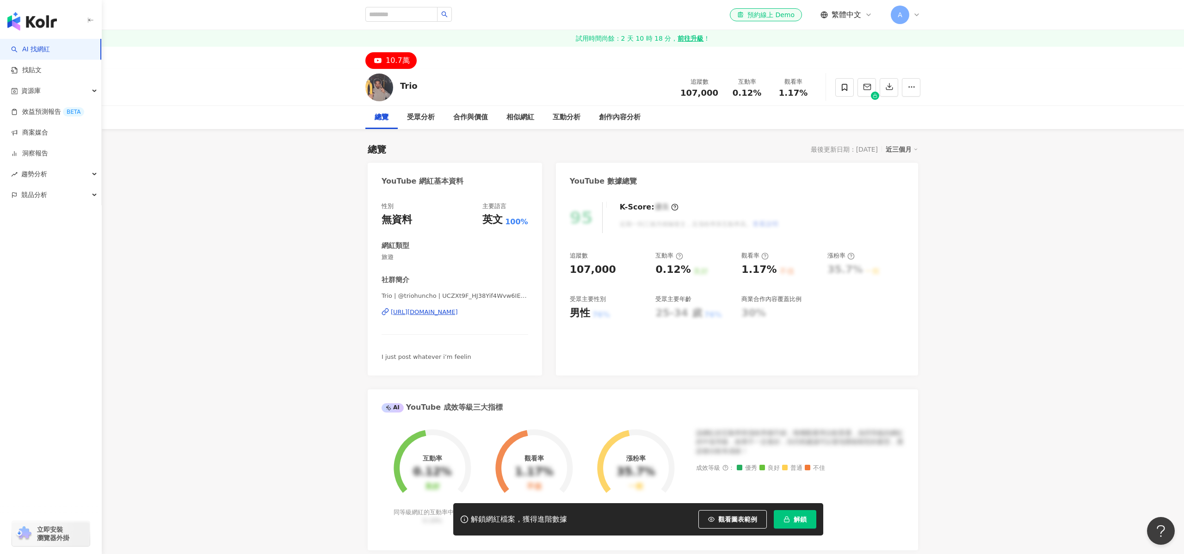
click at [439, 310] on div "https://www.youtube.com/channel/UCZXt9F_HJ38Yif4Wvw6IEEQ" at bounding box center [424, 312] width 67 height 8
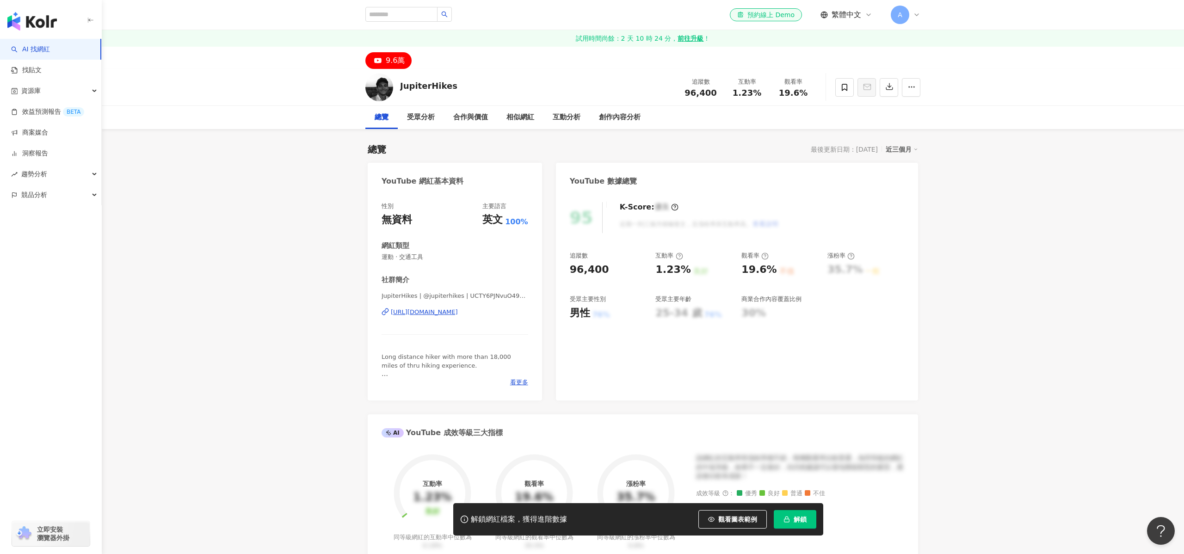
click at [432, 312] on div "https://www.youtube.com/channel/UCTY6PJNvuO49nIG-aWSVLJQ" at bounding box center [424, 312] width 67 height 8
click at [458, 313] on div "[URL][DOMAIN_NAME]" at bounding box center [424, 312] width 67 height 8
click at [457, 313] on div "[URL][DOMAIN_NAME]" at bounding box center [424, 312] width 67 height 8
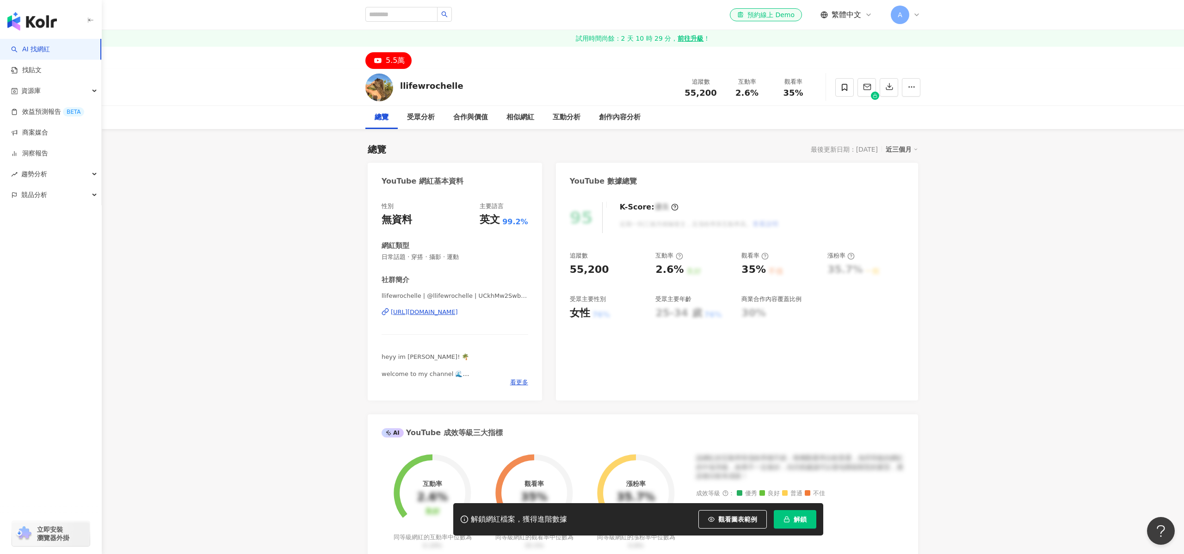
click at [458, 308] on div "[URL][DOMAIN_NAME]" at bounding box center [424, 312] width 67 height 8
click at [437, 312] on div "[URL][DOMAIN_NAME]" at bounding box center [424, 312] width 67 height 8
click at [458, 315] on div "https://www.youtube.com/channel/UCmq__dRWCmuxLxLuBdXLRMw" at bounding box center [424, 312] width 67 height 8
click at [435, 312] on div "[URL][DOMAIN_NAME]" at bounding box center [424, 312] width 67 height 8
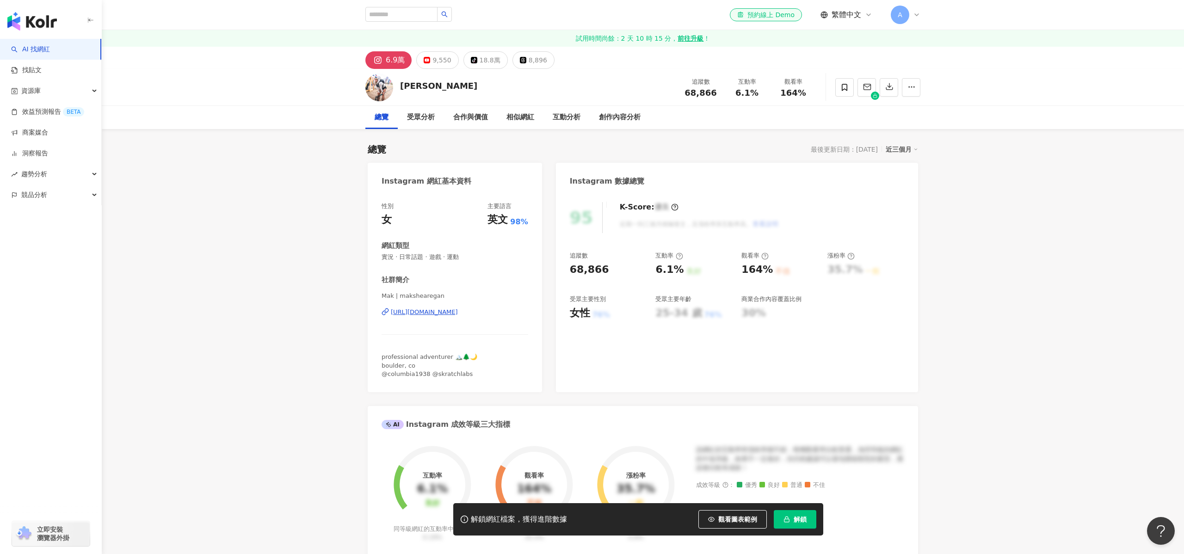
scroll to position [3, 0]
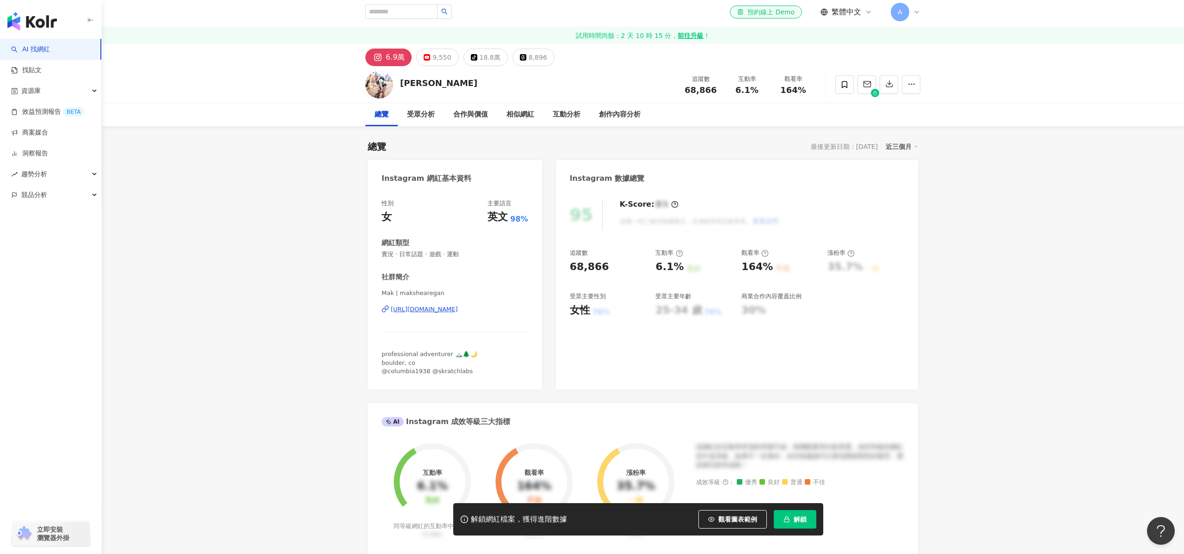
click at [458, 309] on div "[URL][DOMAIN_NAME]" at bounding box center [424, 309] width 67 height 8
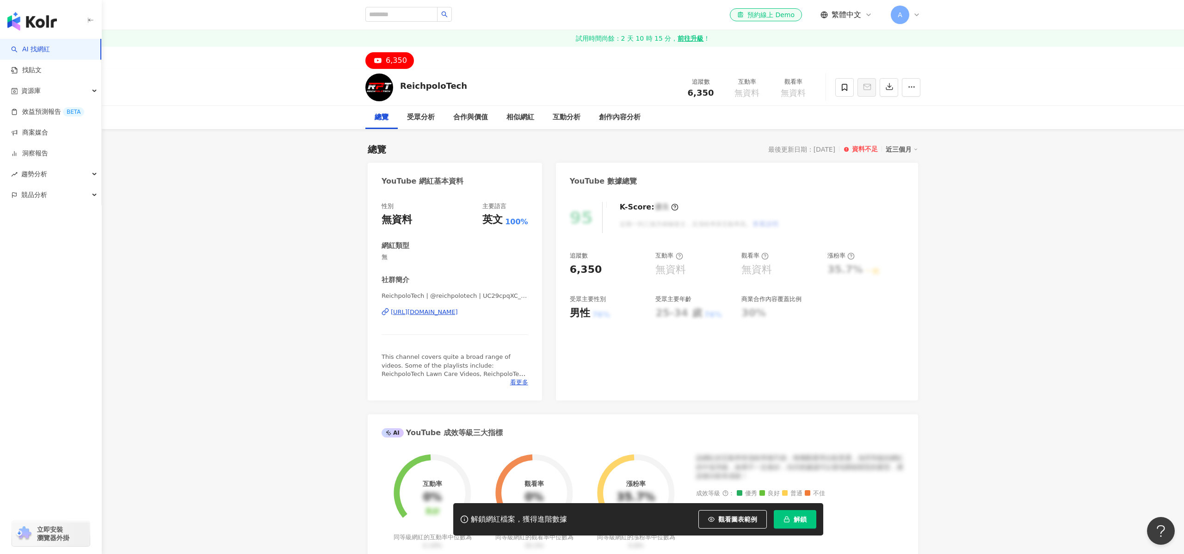
click at [458, 311] on div "[URL][DOMAIN_NAME]" at bounding box center [424, 312] width 67 height 8
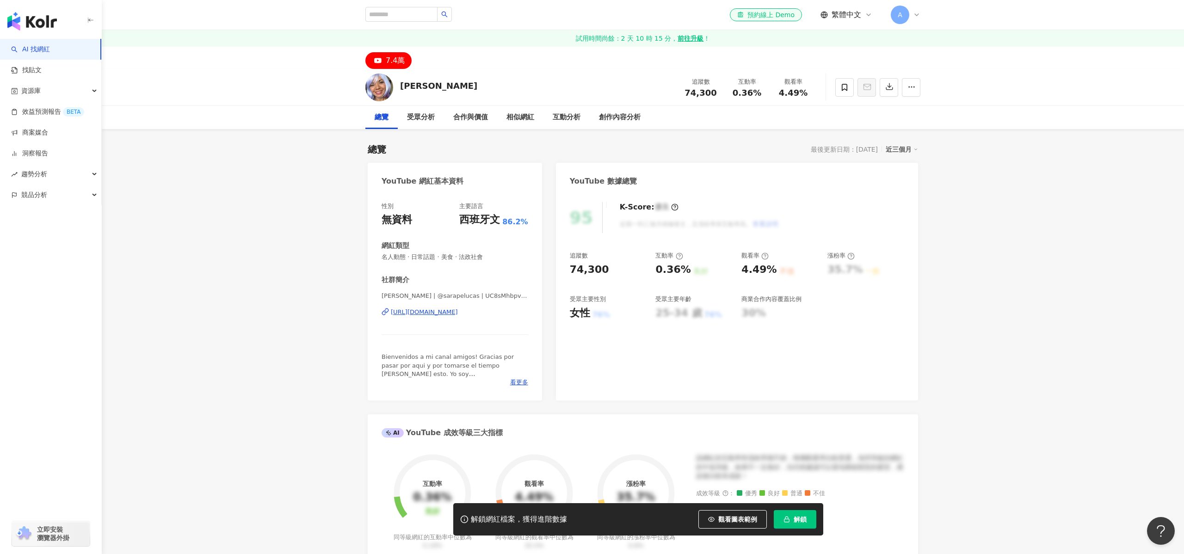
click at [458, 313] on div "https://www.youtube.com/channel/UC8sMhbpv2GlI1Pam_-aBGYw" at bounding box center [424, 312] width 67 height 8
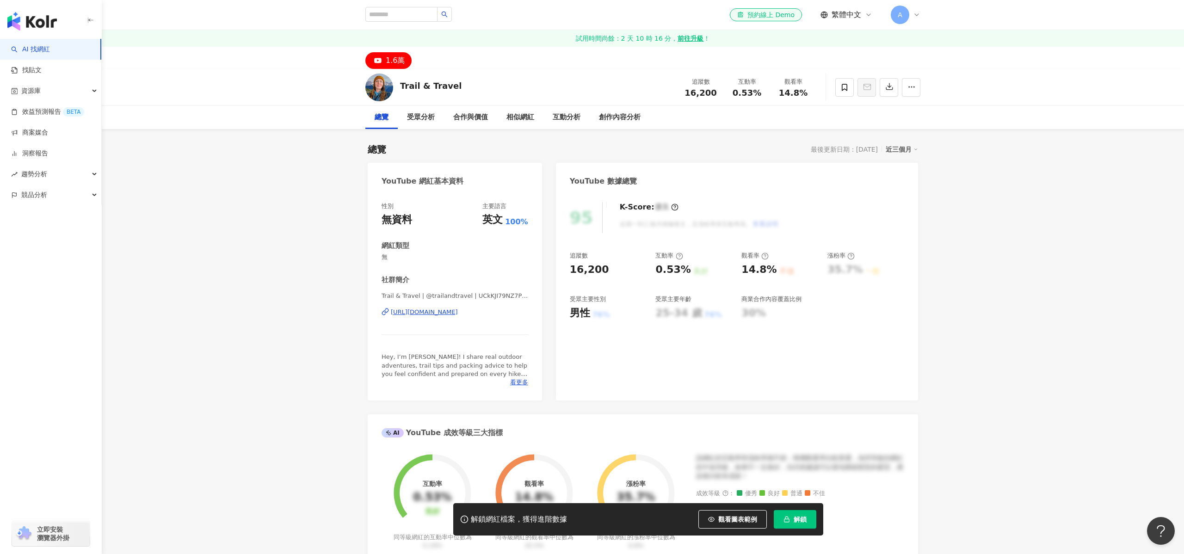
click at [425, 314] on div "https://www.youtube.com/channel/UCkKJI79NZ7PZHfwZyNXMjXw" at bounding box center [424, 312] width 67 height 8
click at [458, 313] on div "https://www.youtube.com/channel/UCXOE3YlluOUu_-5DdUUbAtw" at bounding box center [424, 312] width 67 height 8
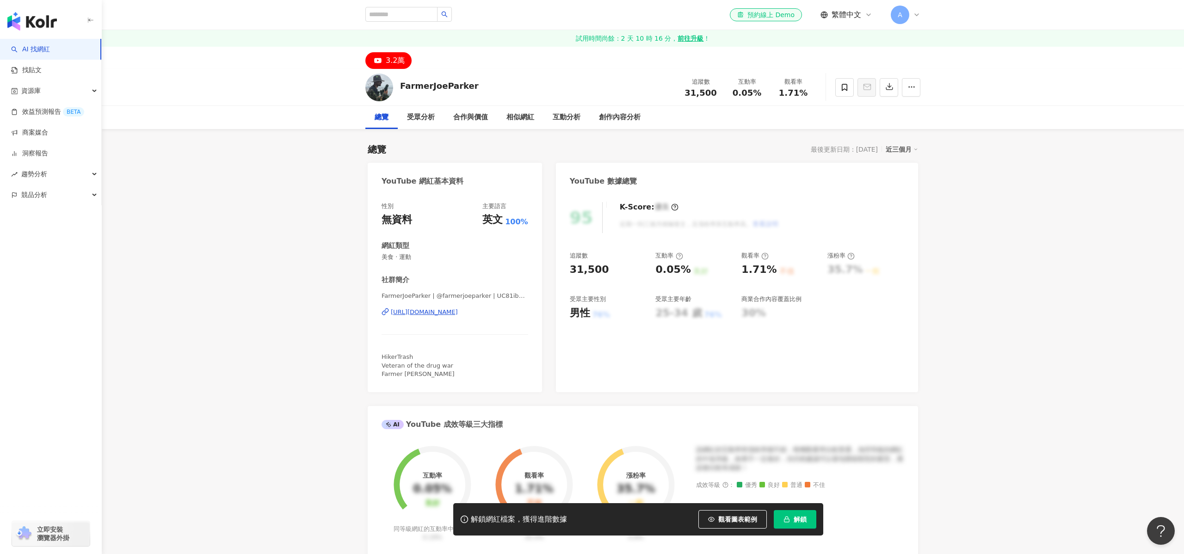
click at [458, 312] on div "[URL][DOMAIN_NAME]" at bounding box center [424, 312] width 67 height 8
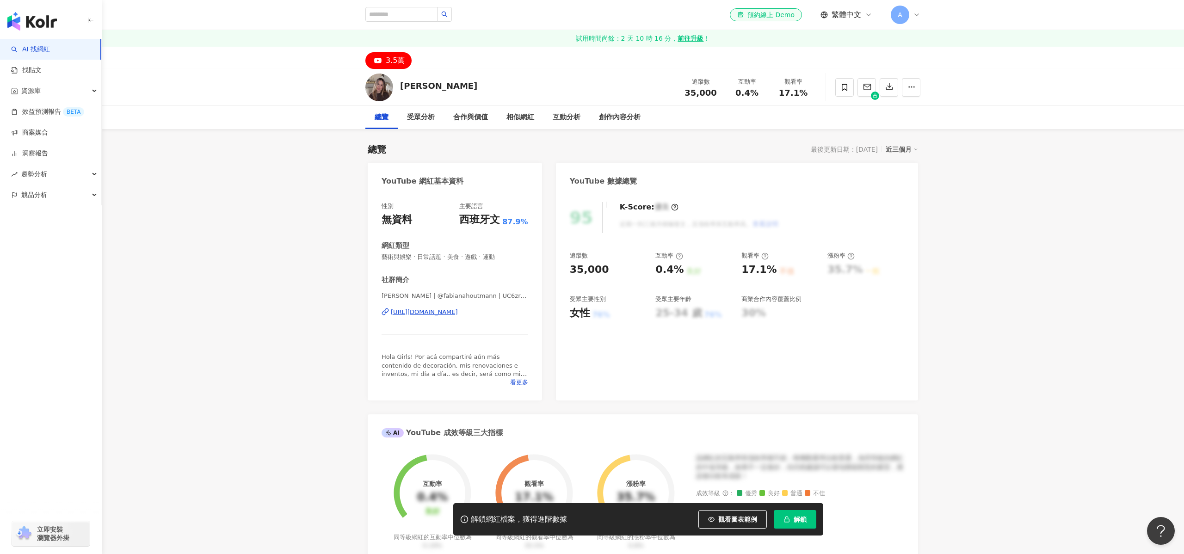
click at [448, 314] on div "[URL][DOMAIN_NAME]" at bounding box center [424, 312] width 67 height 8
click at [458, 309] on div "[URL][DOMAIN_NAME]" at bounding box center [424, 312] width 67 height 8
click at [456, 311] on div "https://www.youtube.com/channel/UCEzRPU8fBbEx1CBOrw3WrSg" at bounding box center [424, 312] width 67 height 8
click at [458, 313] on div "[URL][DOMAIN_NAME]" at bounding box center [424, 312] width 67 height 8
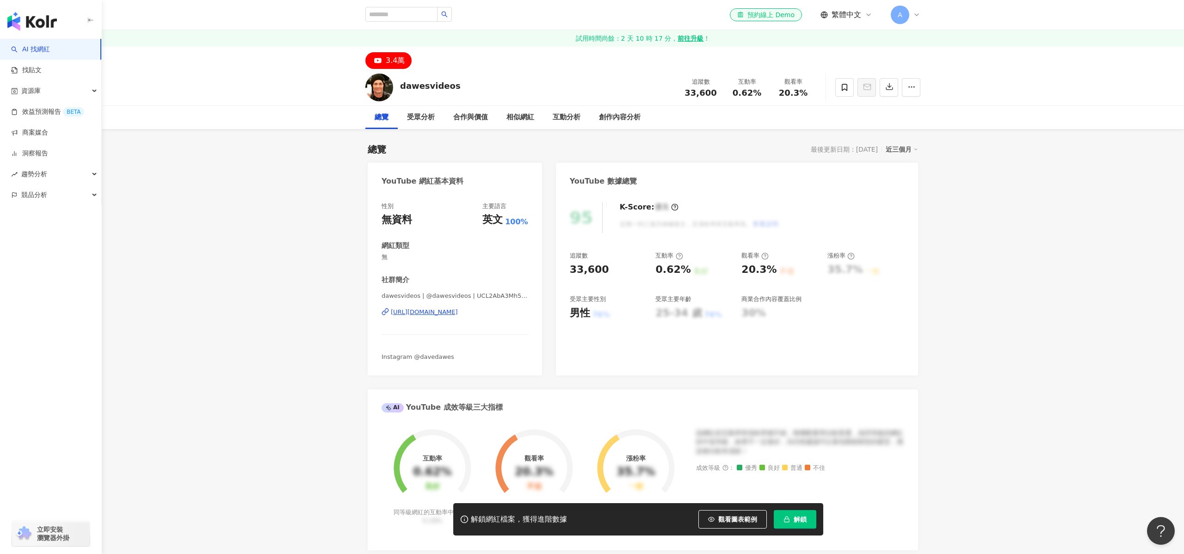
click at [439, 306] on div "dawesvideos | @dawesvideos | UCL2AbA3Mh5Kt5GvCuEe78cw https://www.youtube.com/c…" at bounding box center [455, 319] width 147 height 54
click at [437, 309] on div "https://www.youtube.com/channel/UCL2AbA3Mh5Kt5GvCuEe78cw" at bounding box center [424, 312] width 67 height 8
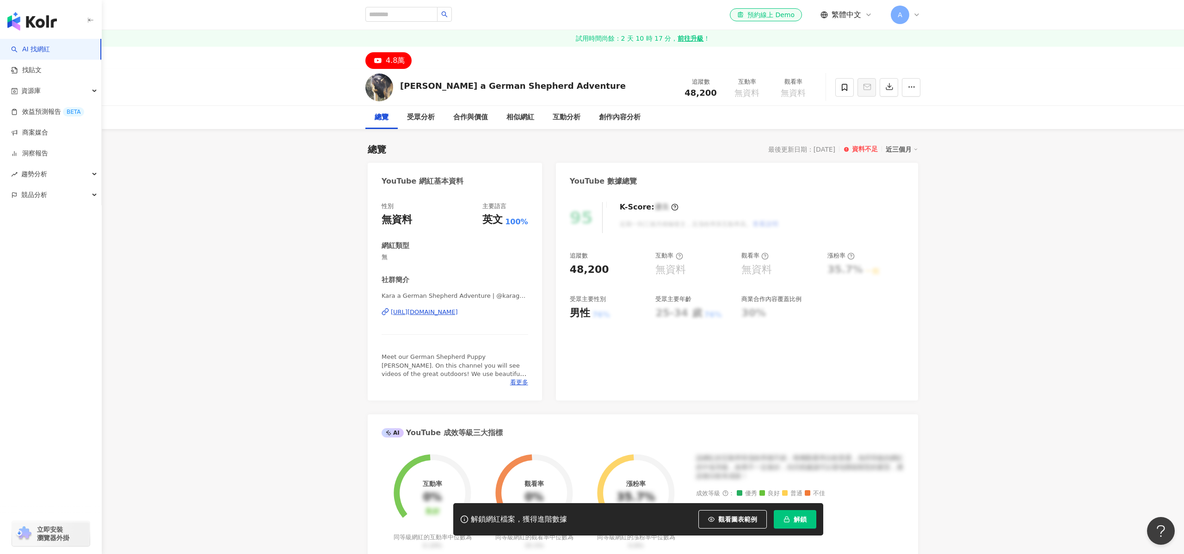
click at [451, 311] on div "[URL][DOMAIN_NAME]" at bounding box center [424, 312] width 67 height 8
